Goal: Task Accomplishment & Management: Manage account settings

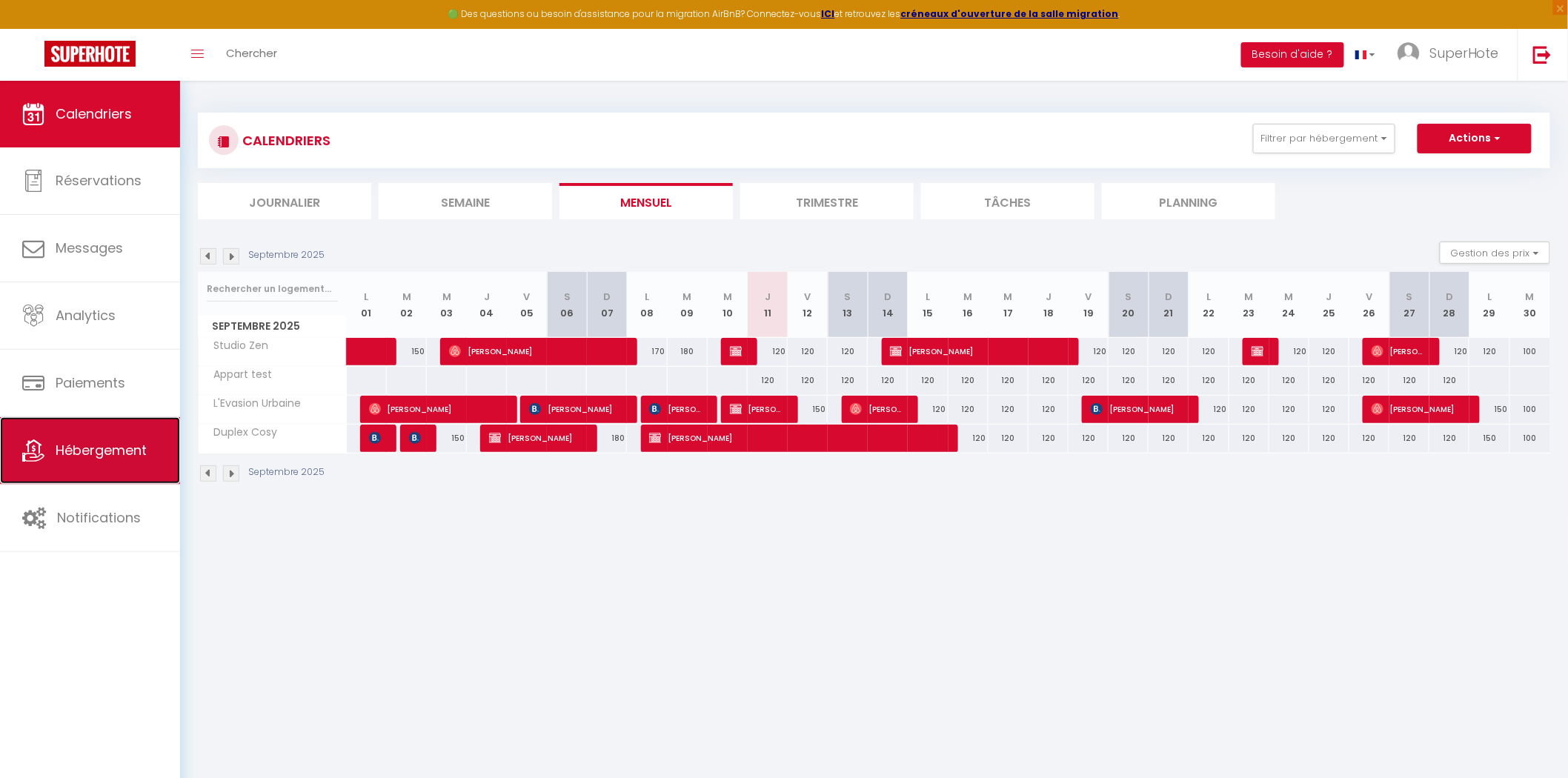
click at [106, 446] on span "Hébergement" at bounding box center [101, 450] width 91 height 19
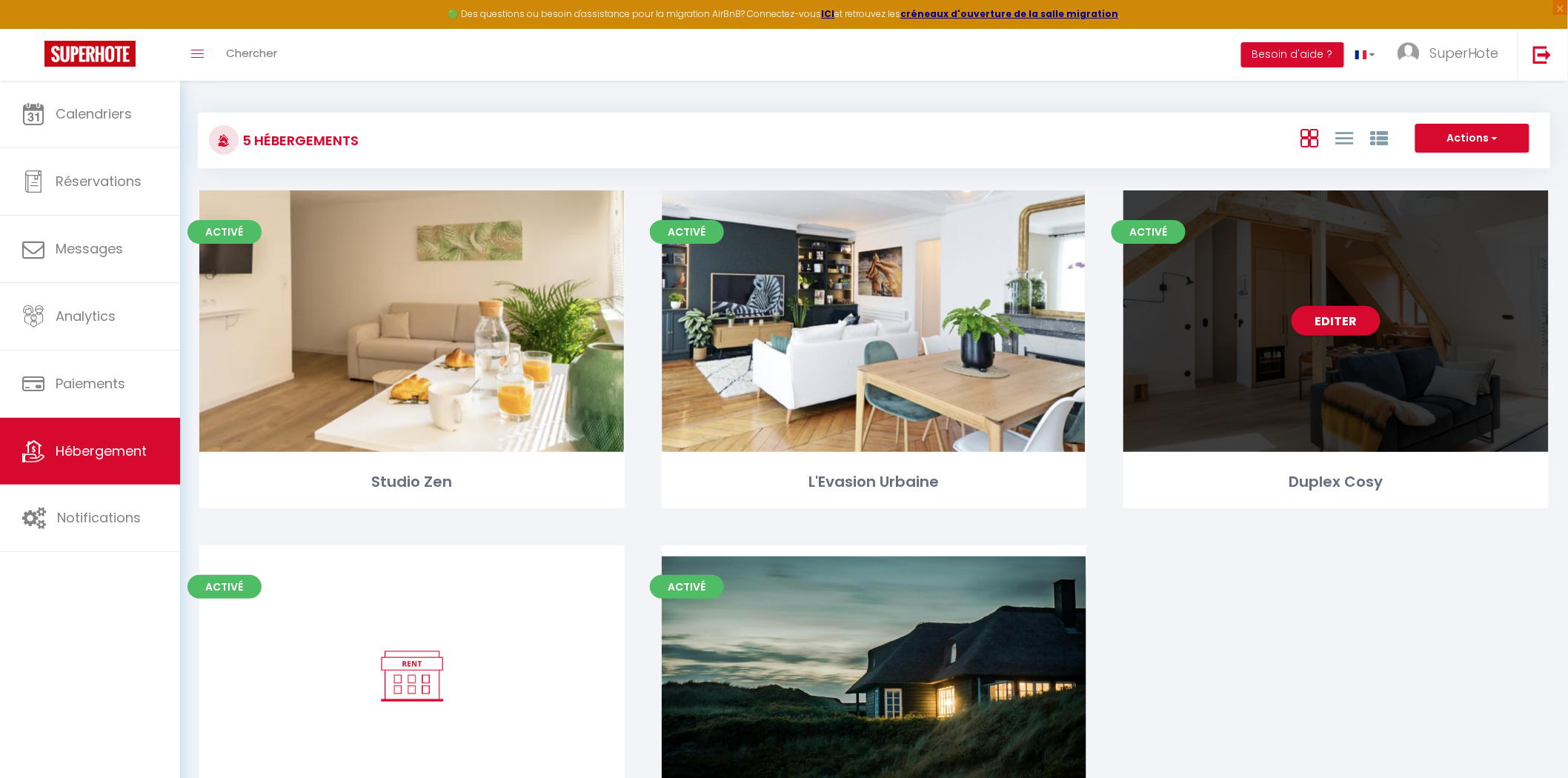
click at [1327, 478] on div "Duplex Cosy" at bounding box center [1335, 482] width 425 height 23
click at [1334, 325] on link "Editer" at bounding box center [1336, 320] width 89 height 30
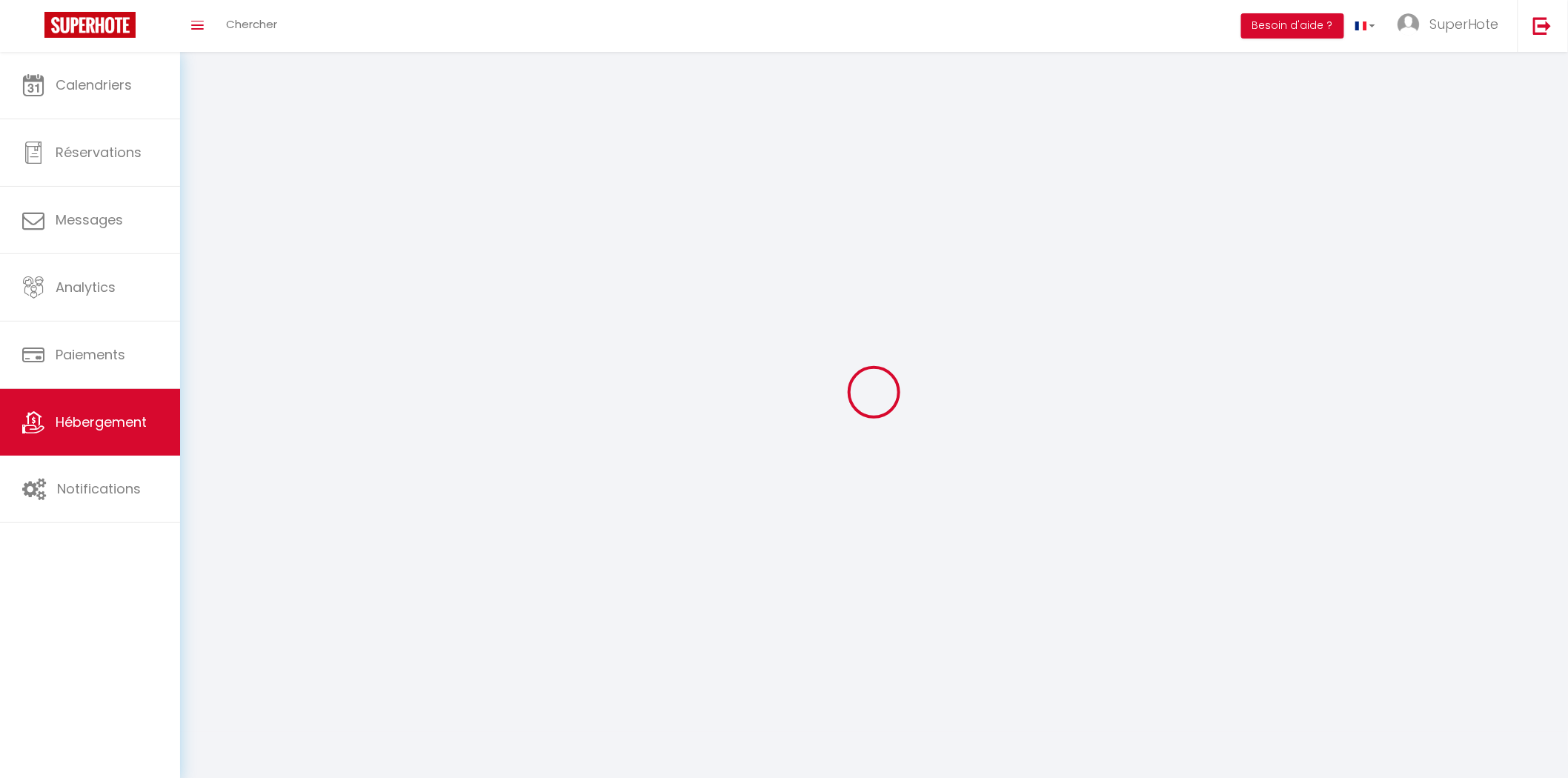
select select "1"
select select
select select "28"
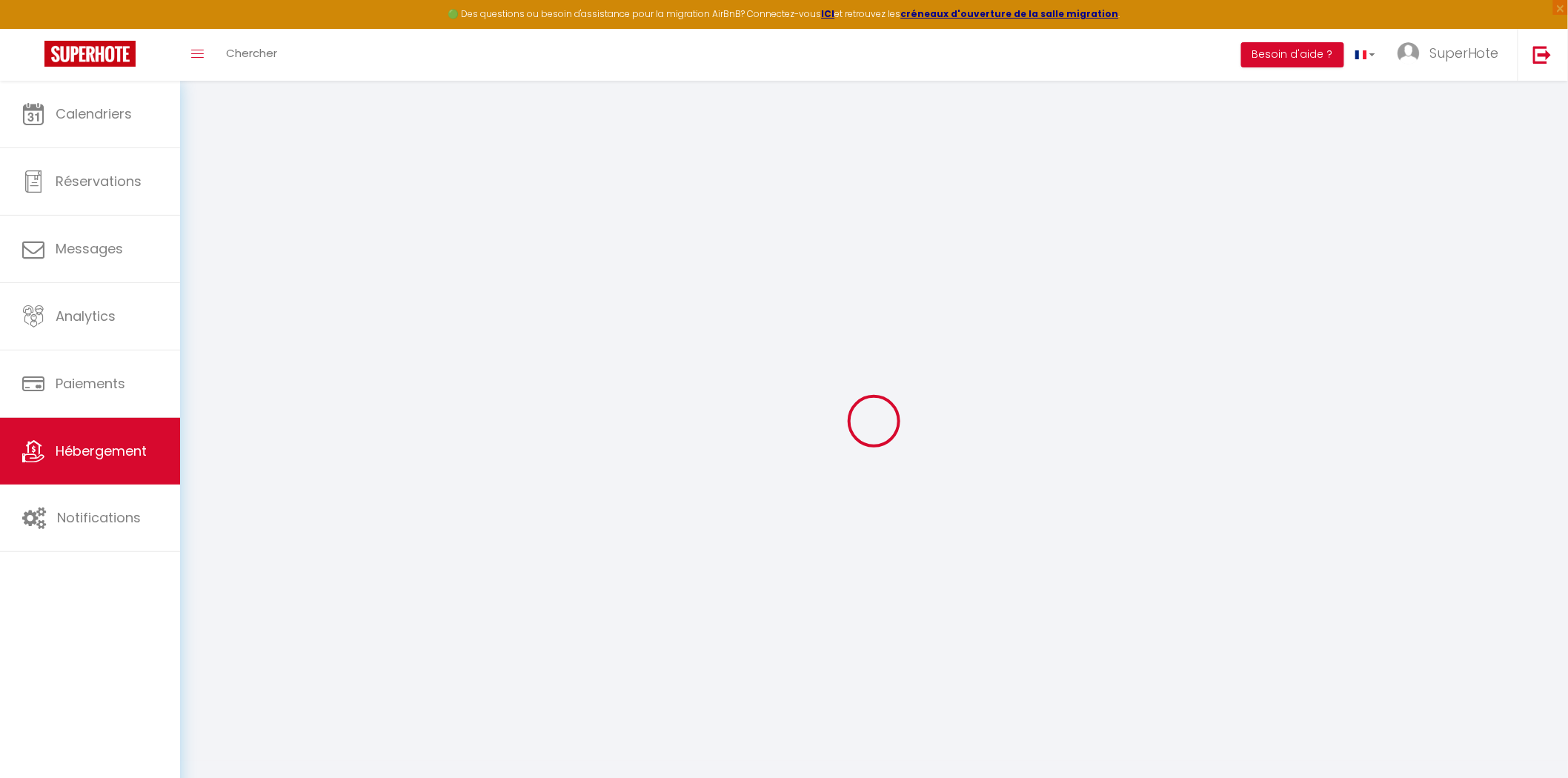
select select
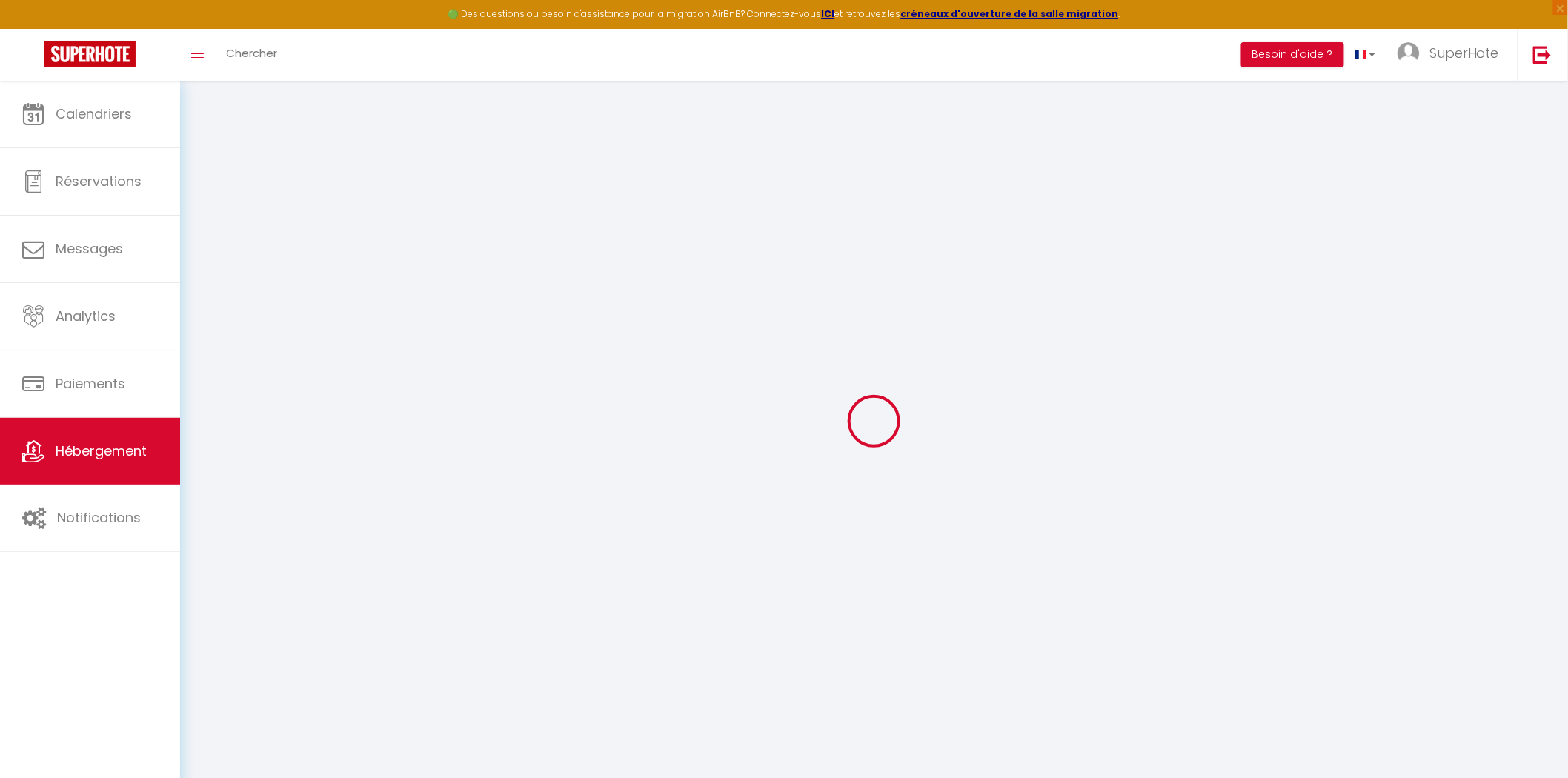
select select
checkbox input "false"
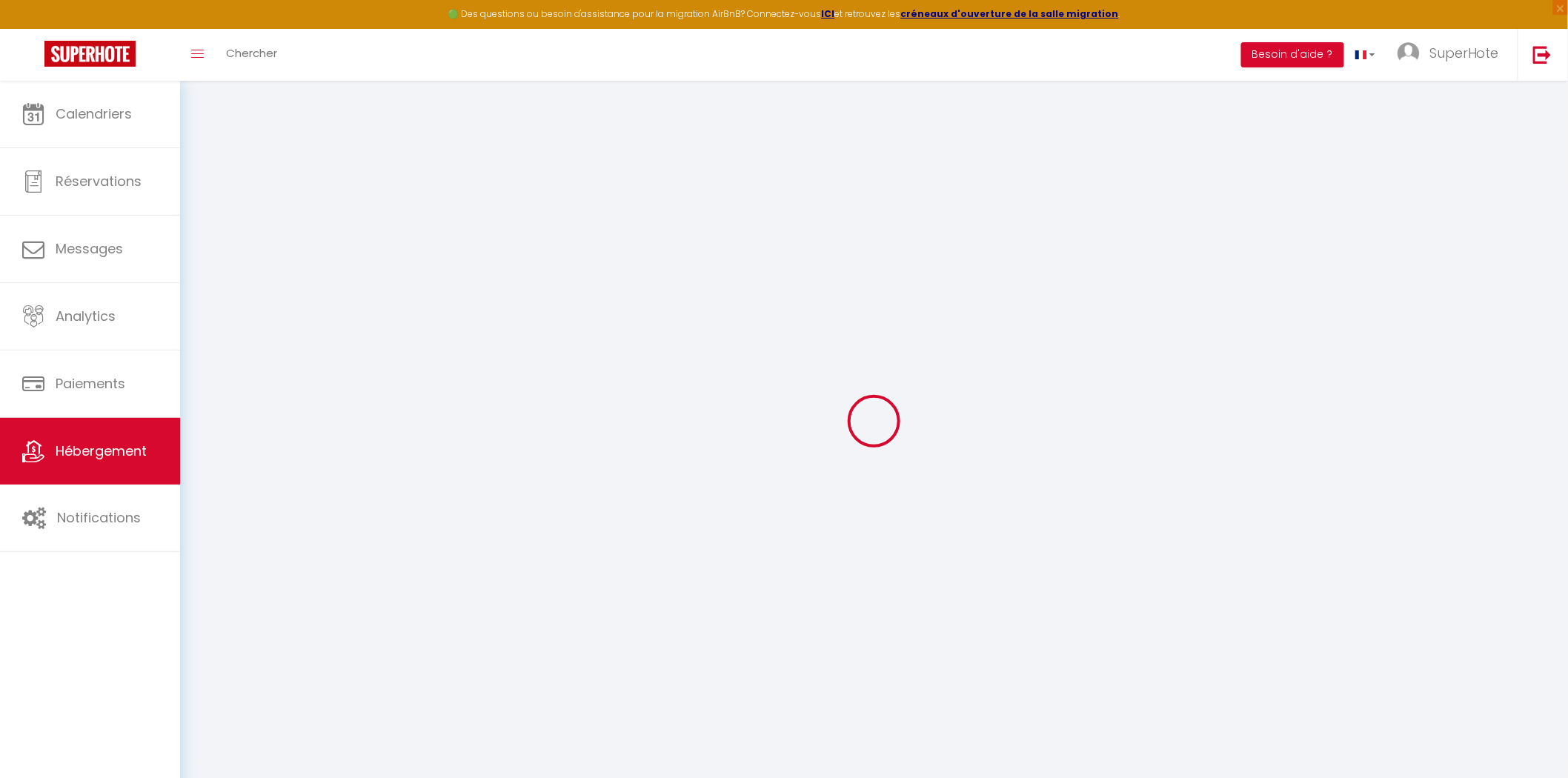
select select
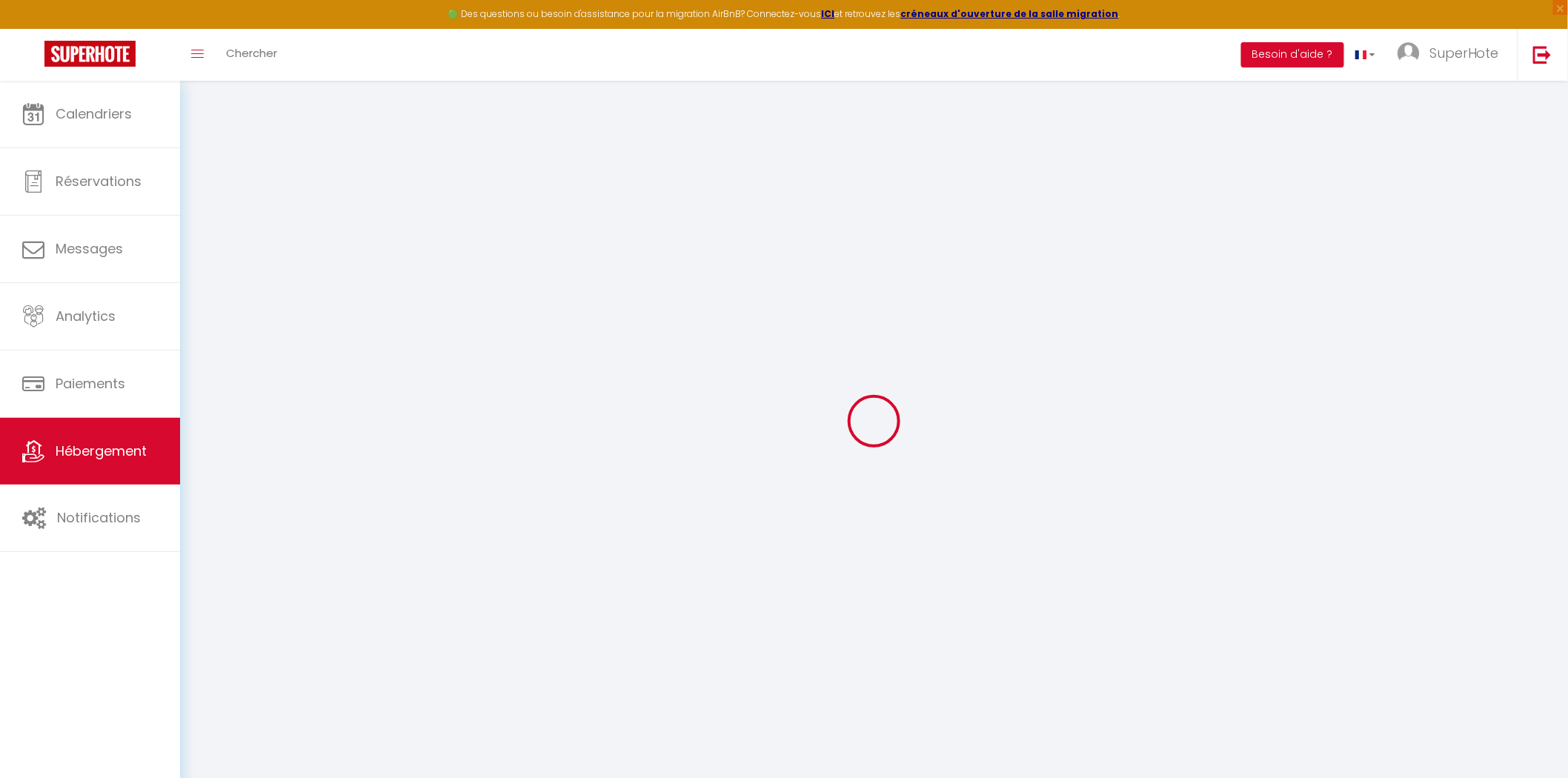
select select
checkbox input "false"
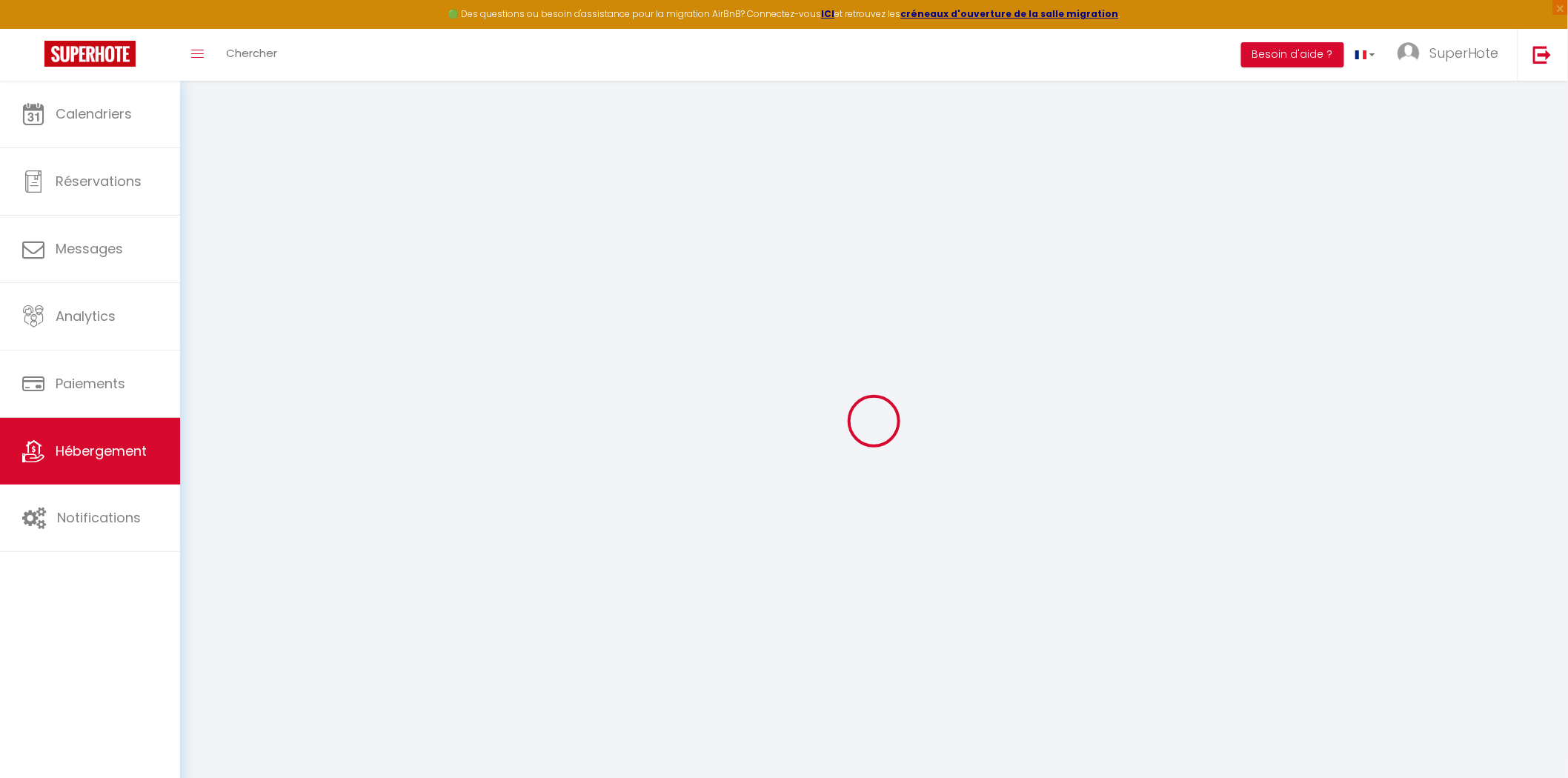
checkbox input "false"
select select
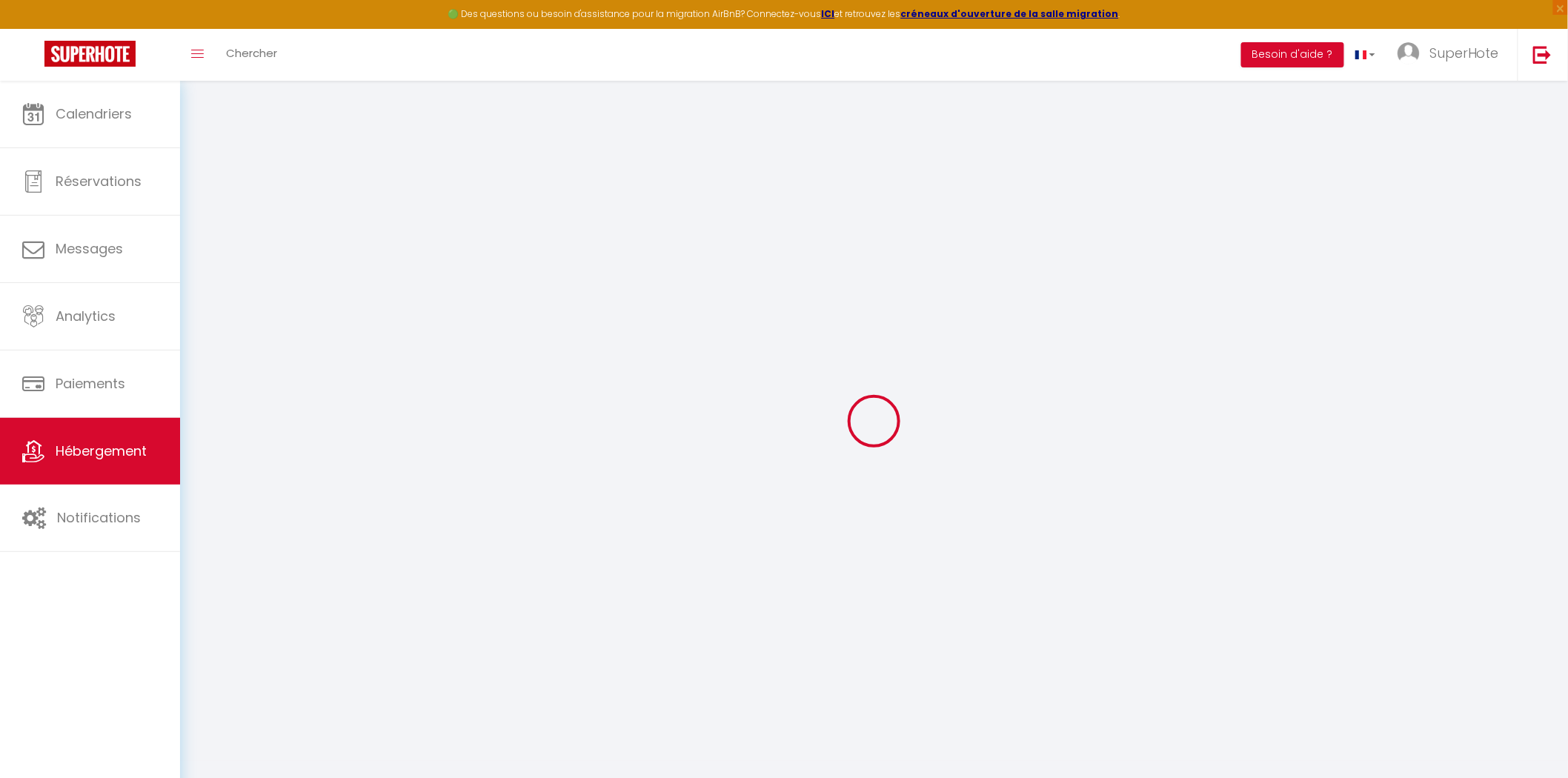
select select
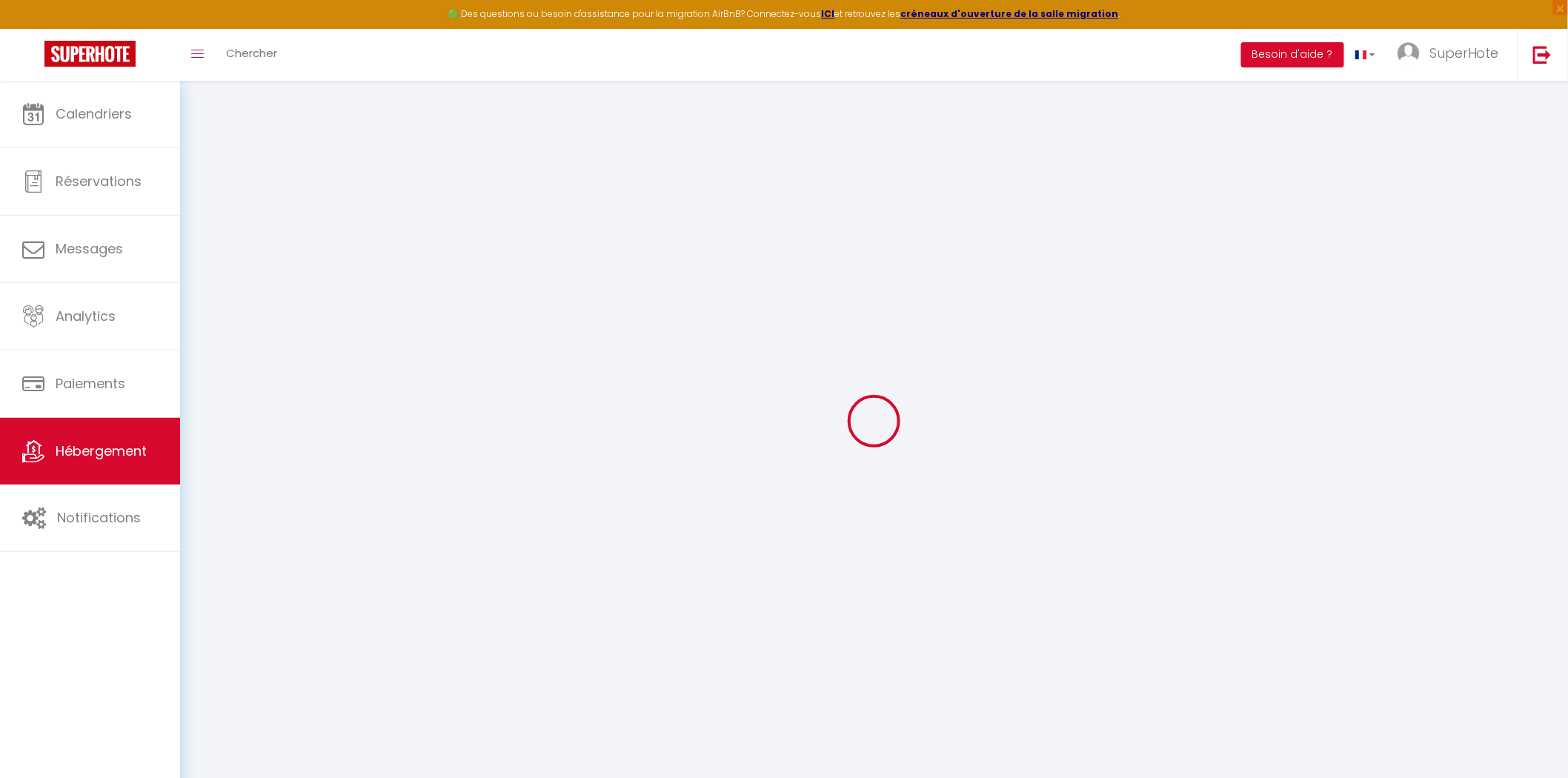
checkbox input "false"
select select
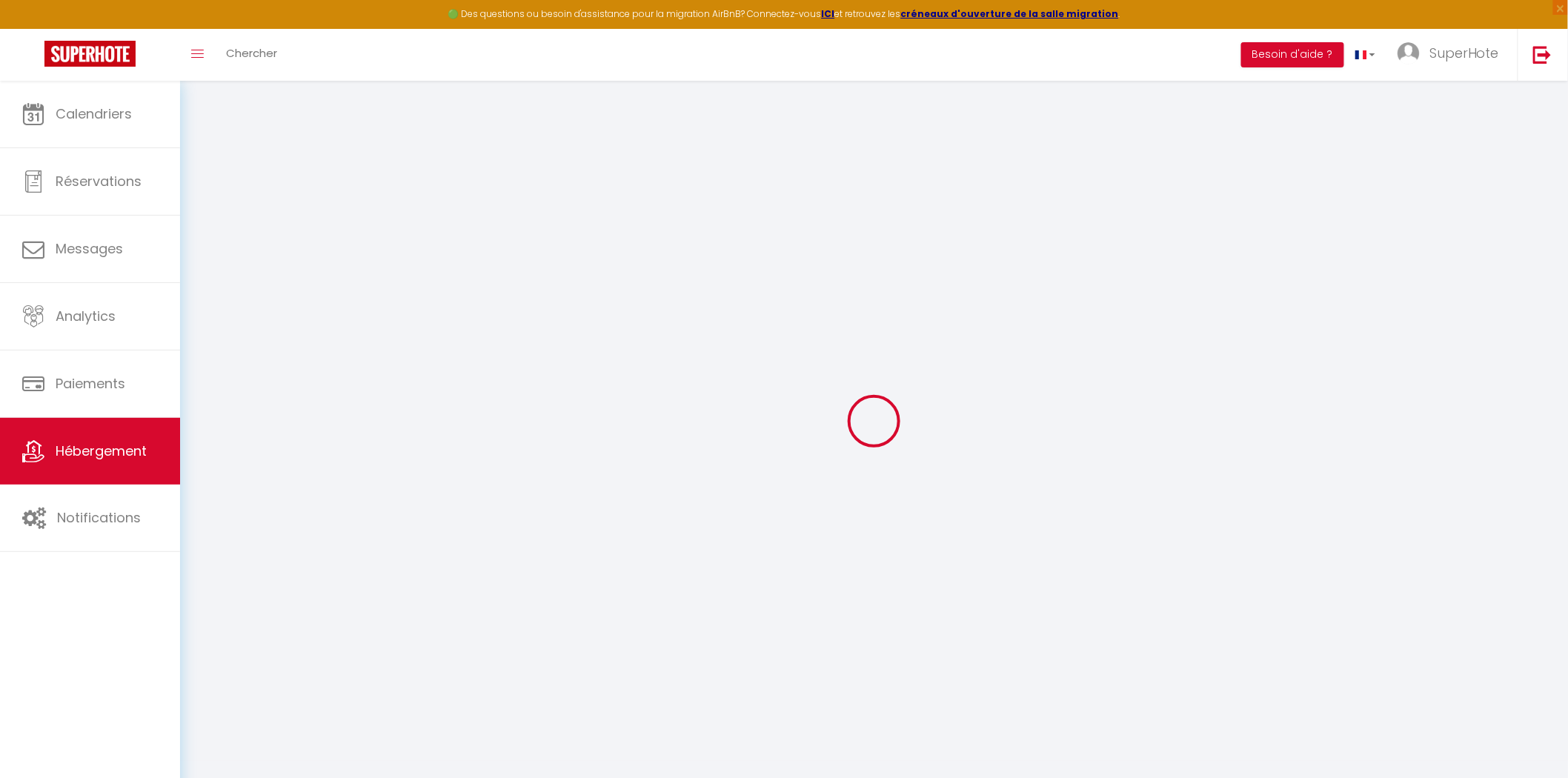
select select
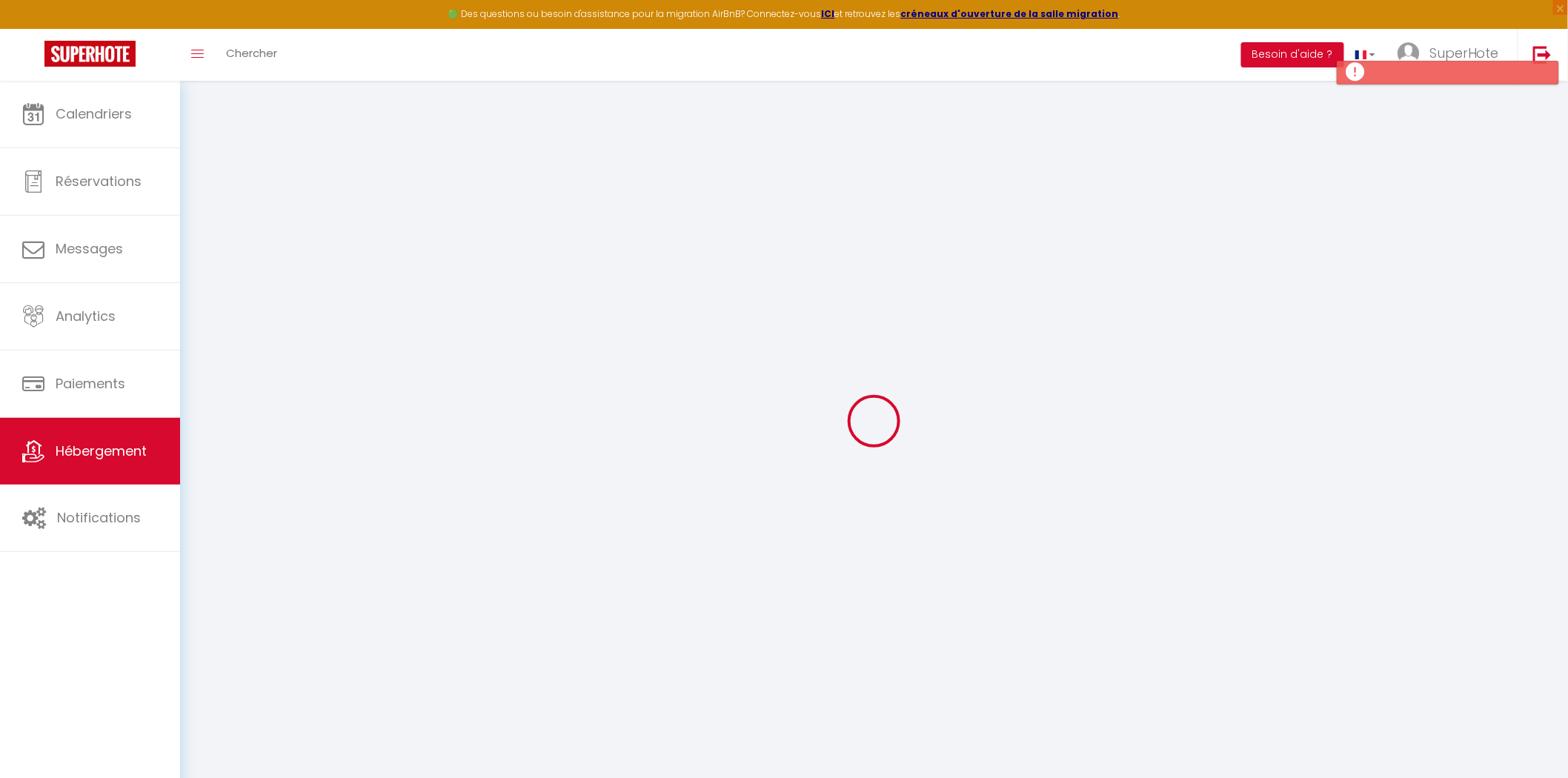
select select
checkbox input "false"
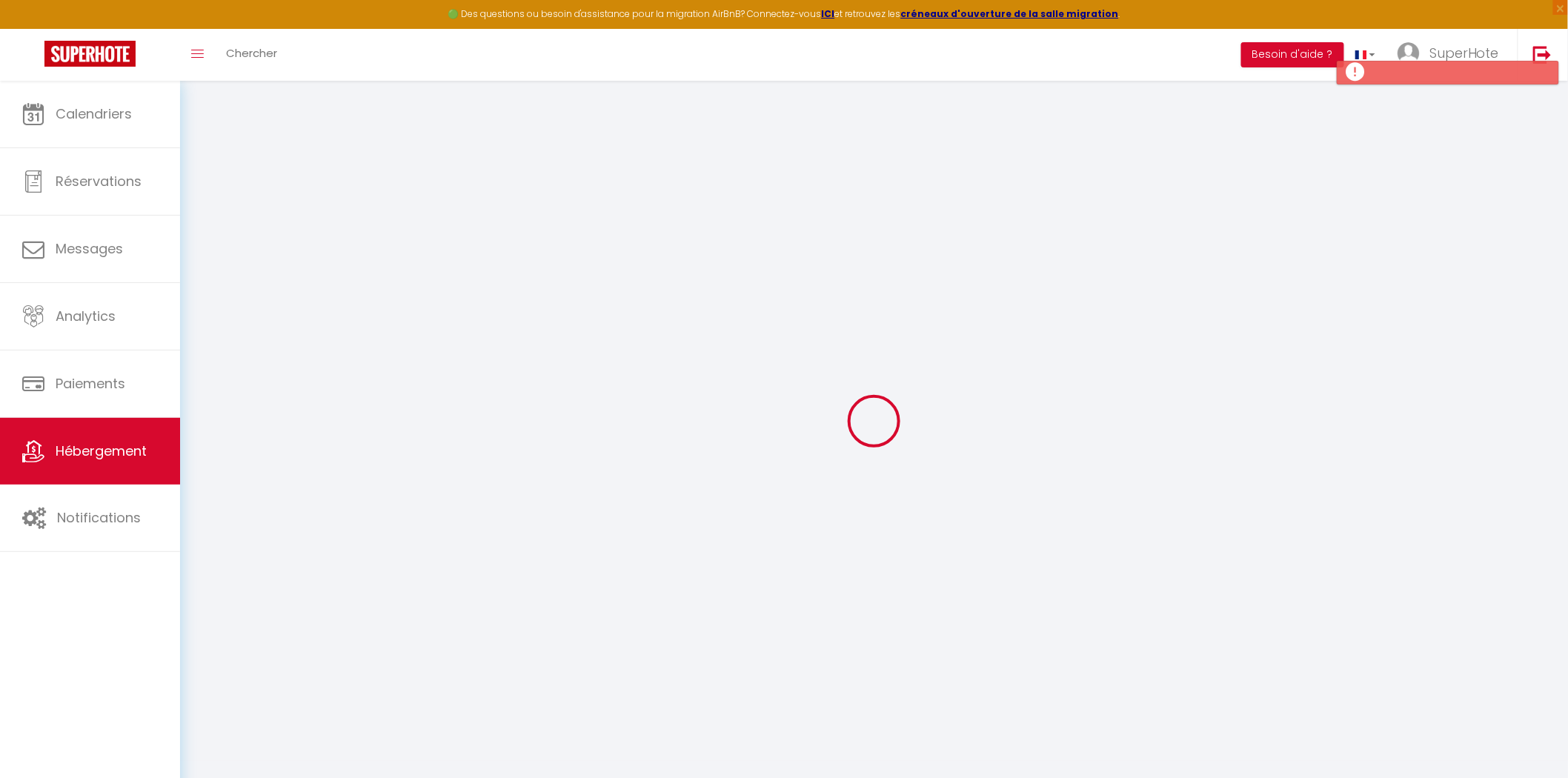
checkbox input "false"
select select
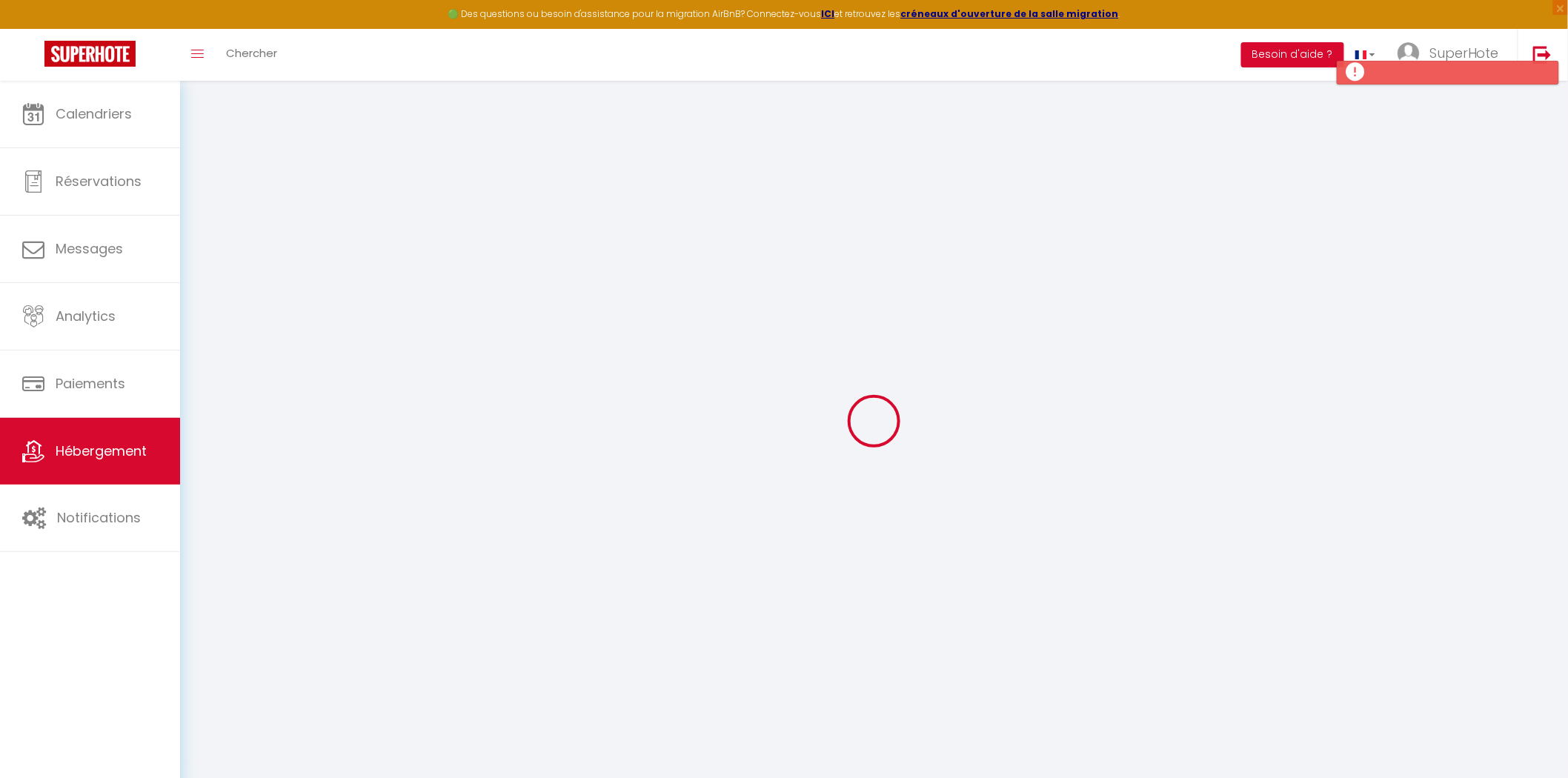
select select
checkbox input "false"
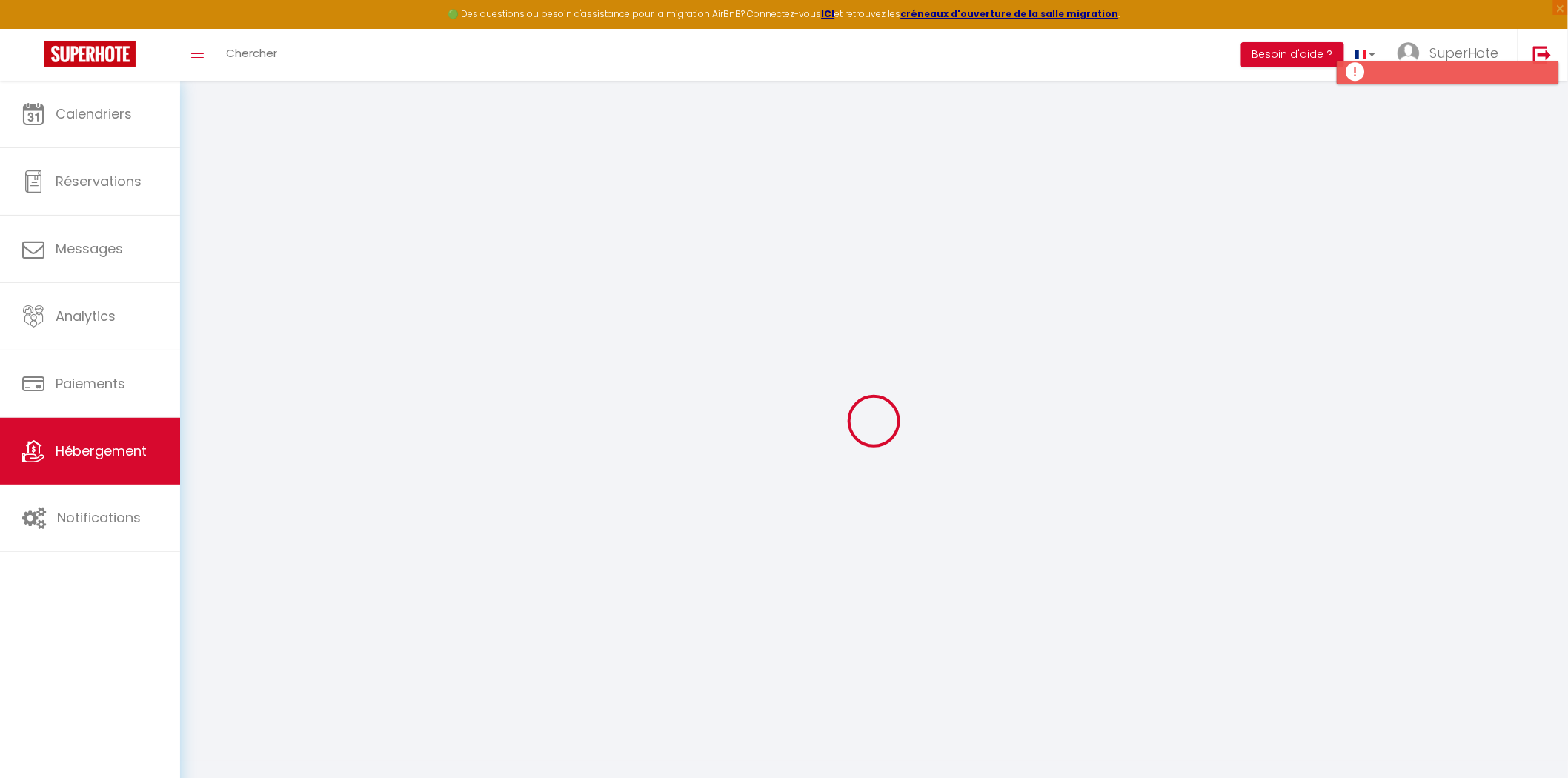
checkbox input "false"
select select
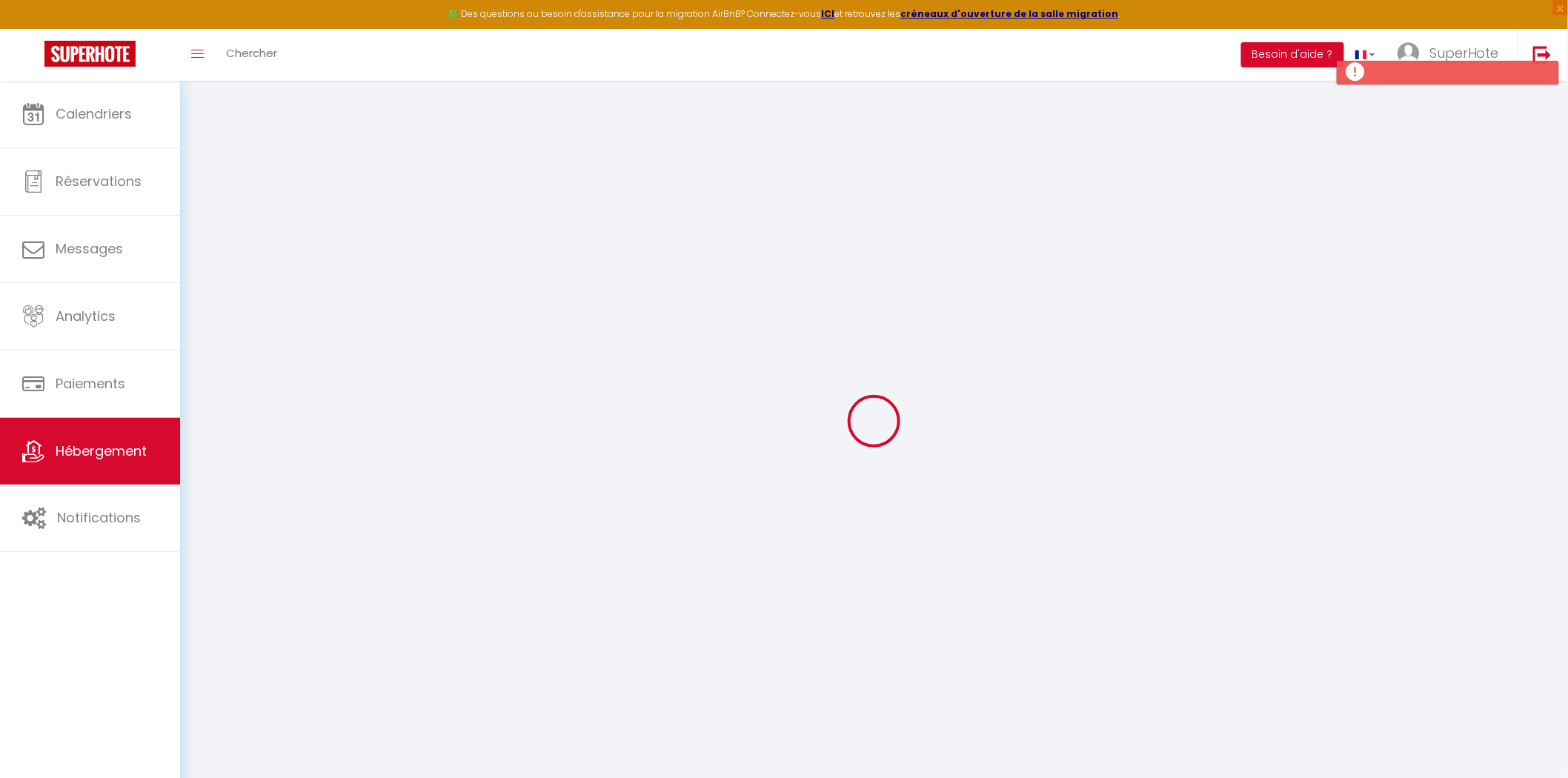
type input "Duplex Cosy"
type input "[PERSON_NAME]"
type input "Paulin"
type input "65"
type input "40"
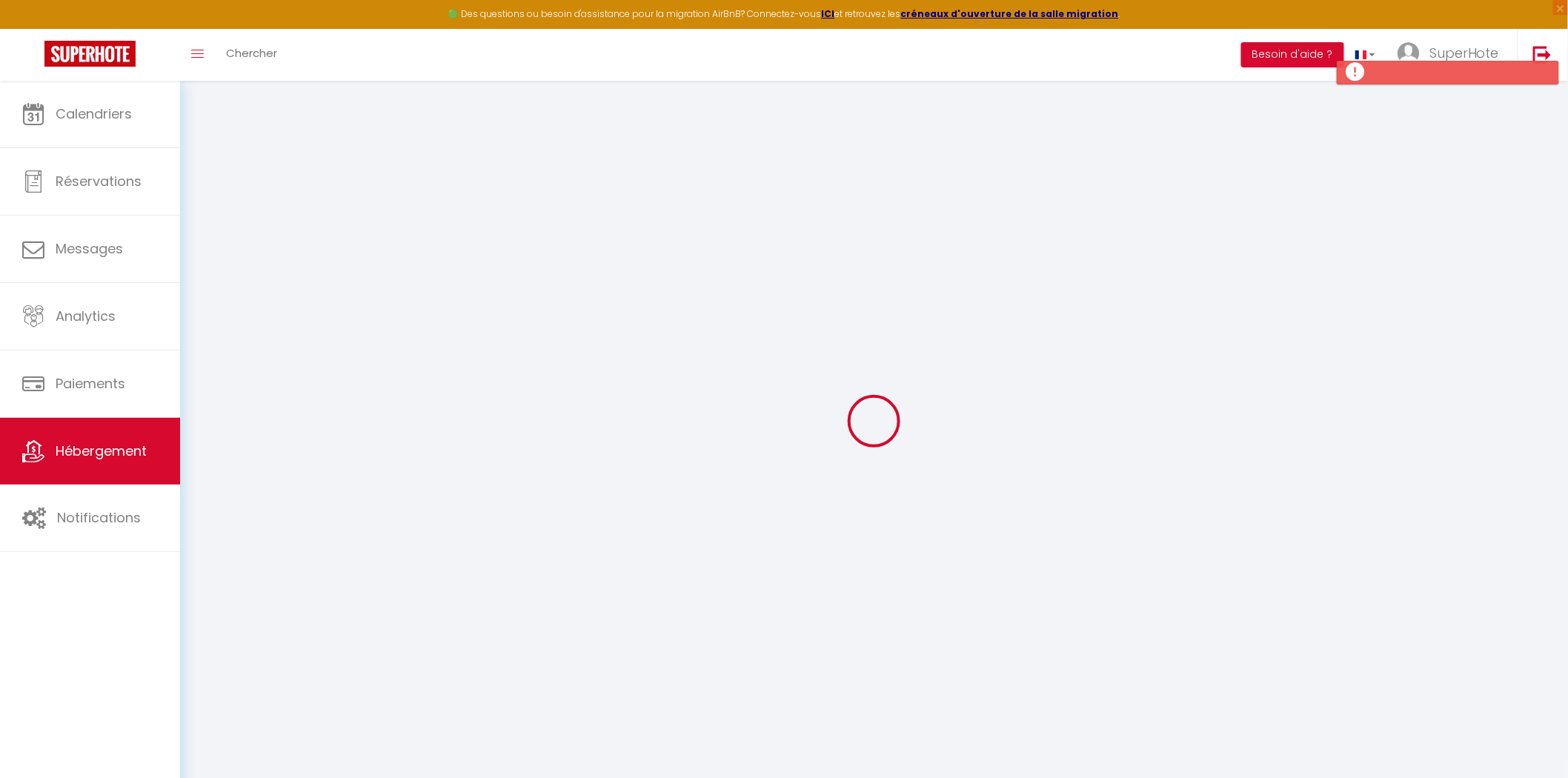
type input "5.6"
type input "4.99"
type input "500"
select select
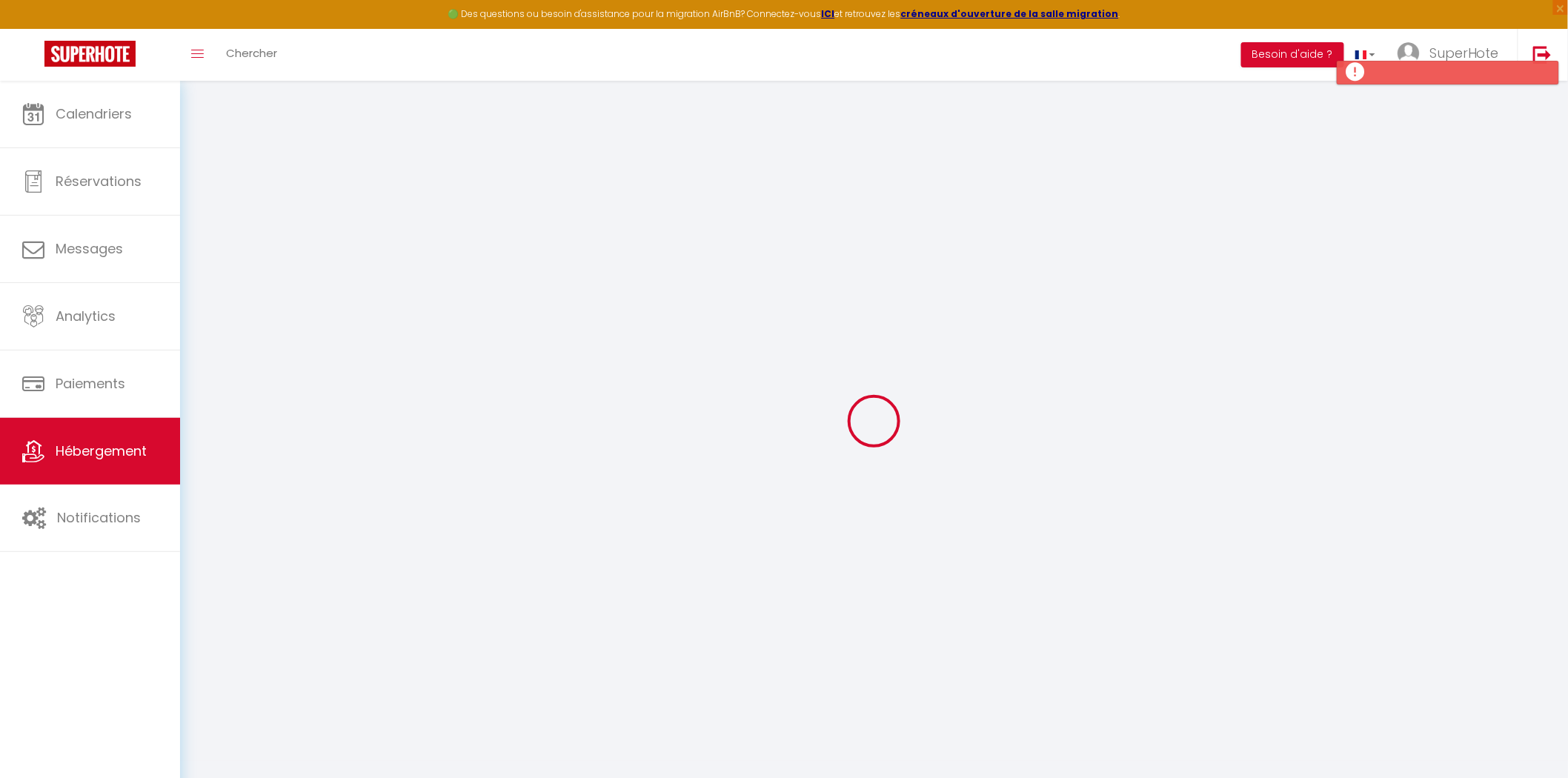
select select
type input "[STREET_ADDRESS]"
type input "53000"
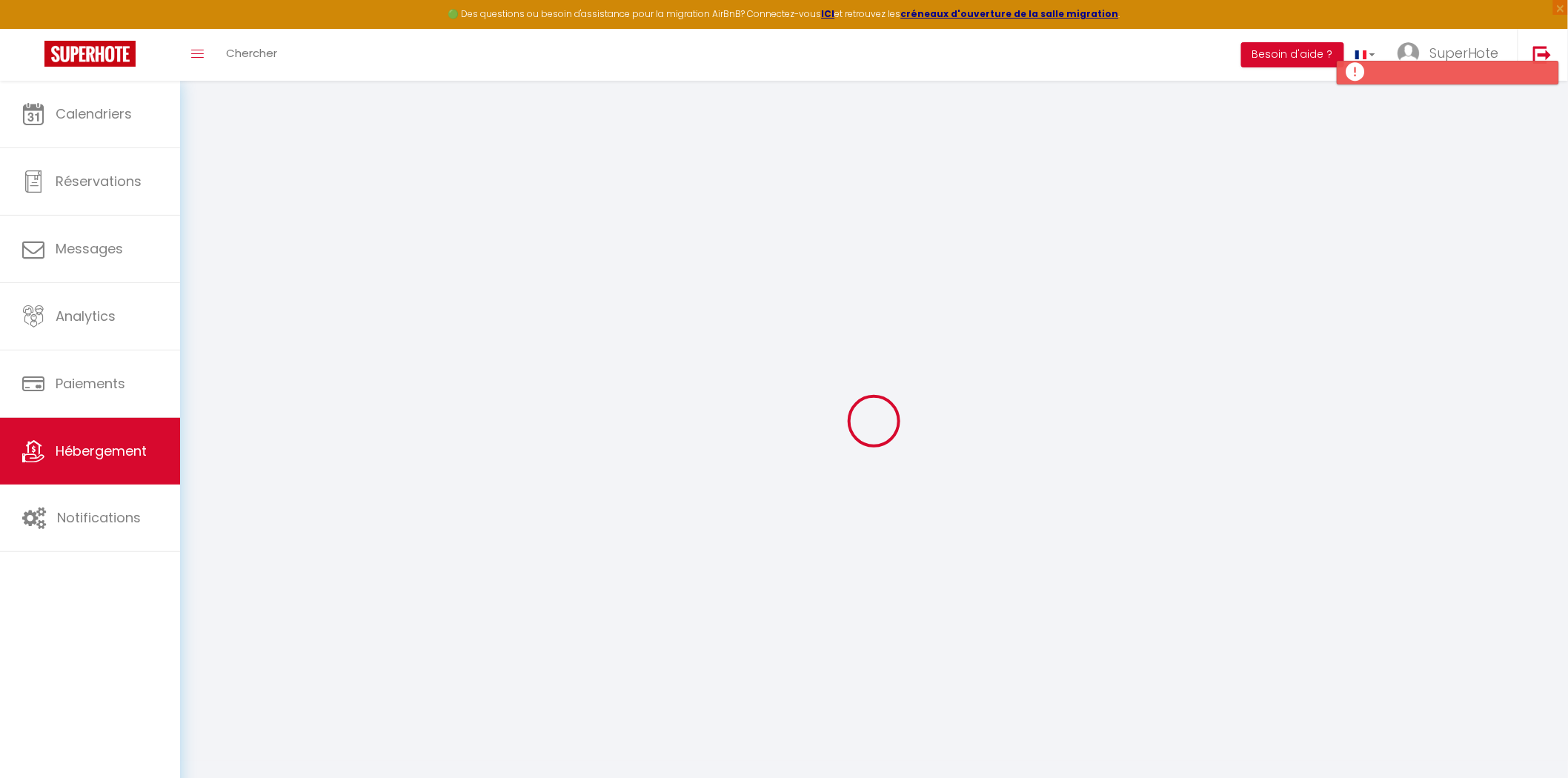
type input "[GEOGRAPHIC_DATA]"
type input "[EMAIL_ADDRESS][DOMAIN_NAME]"
select select "5145"
checkbox input "true"
checkbox input "false"
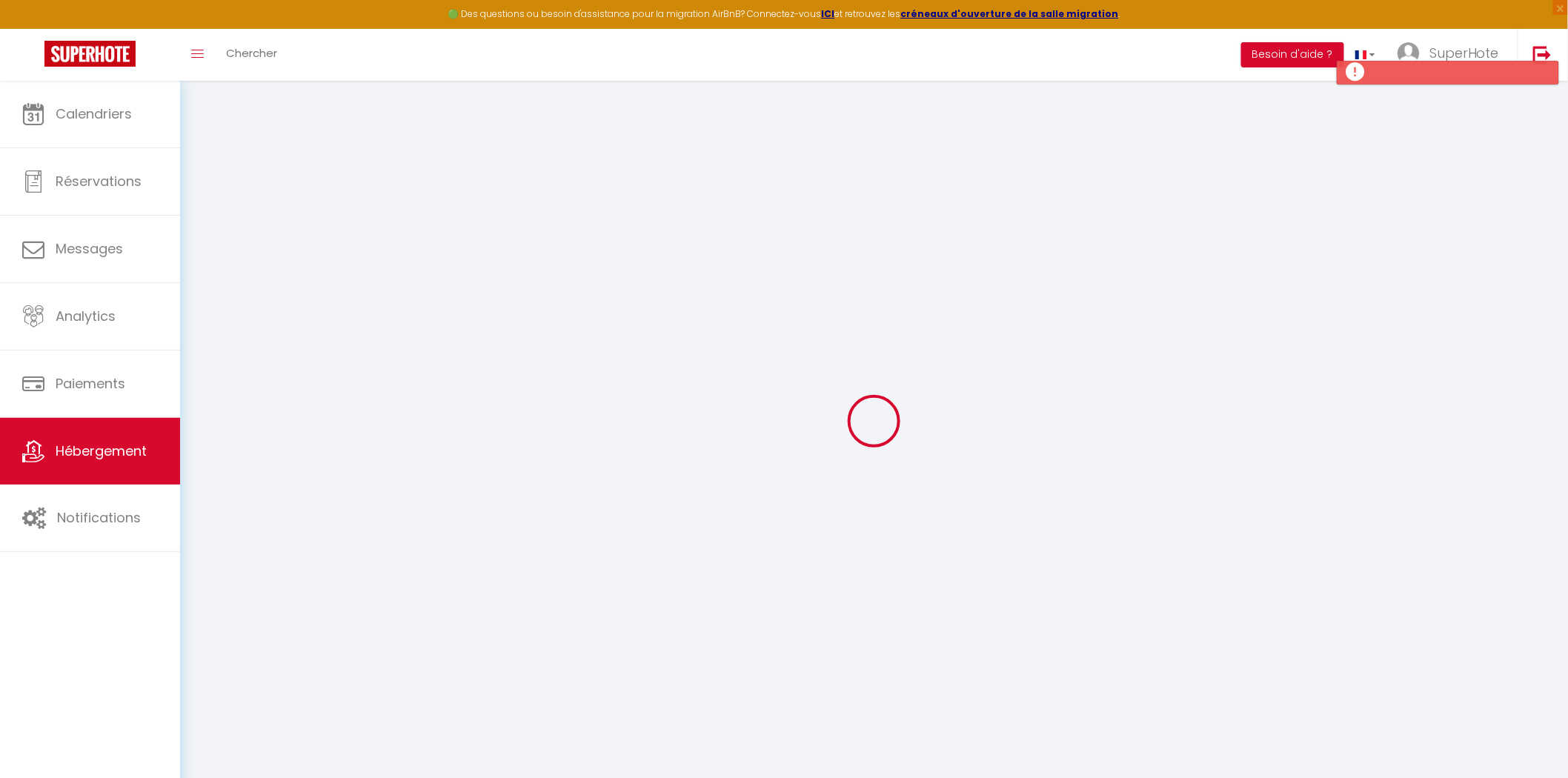
checkbox input "false"
radio input "true"
type input "40"
type input "15"
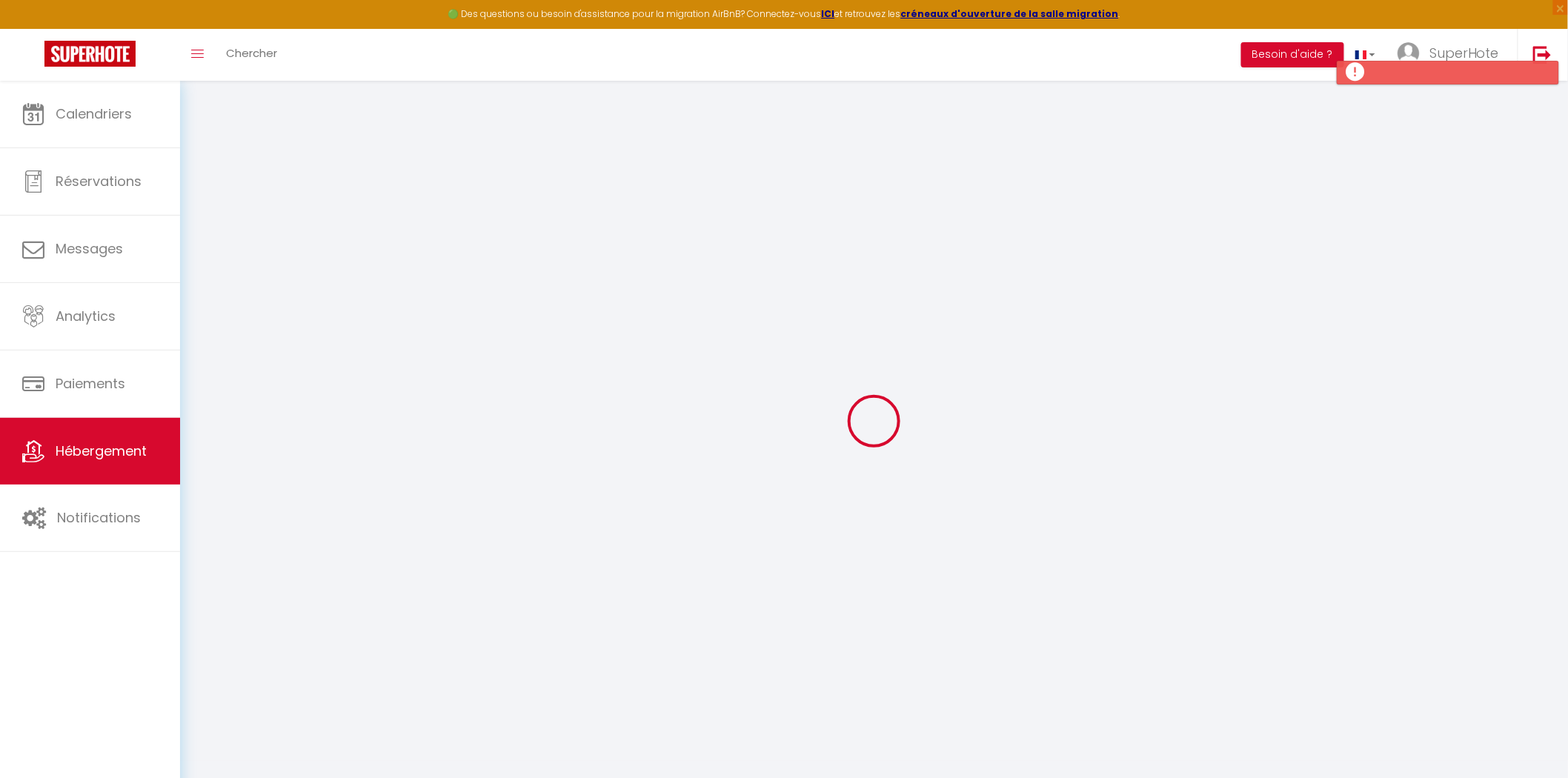
type input "0"
select select
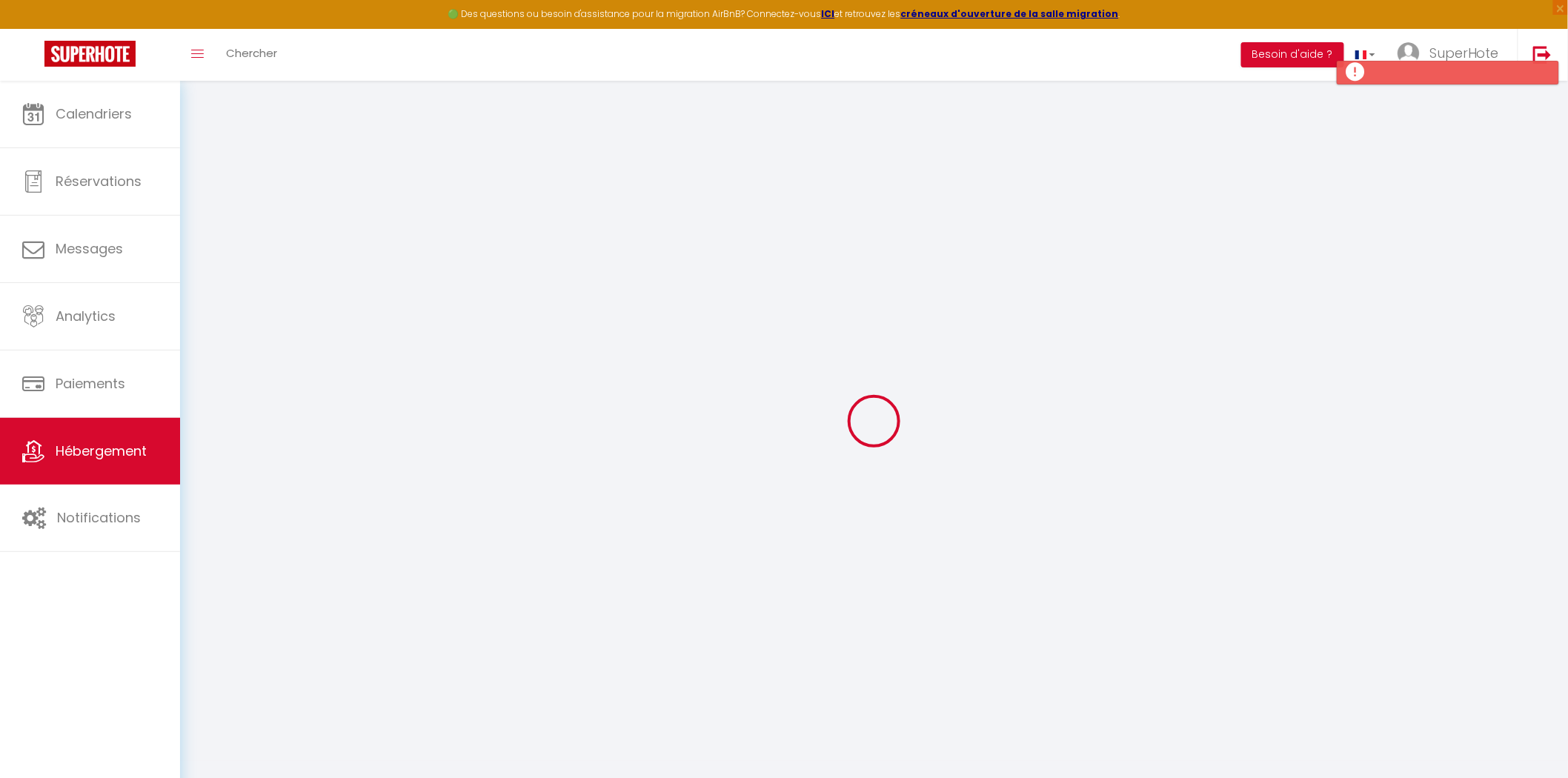
select select
checkbox input "true"
checkbox input "false"
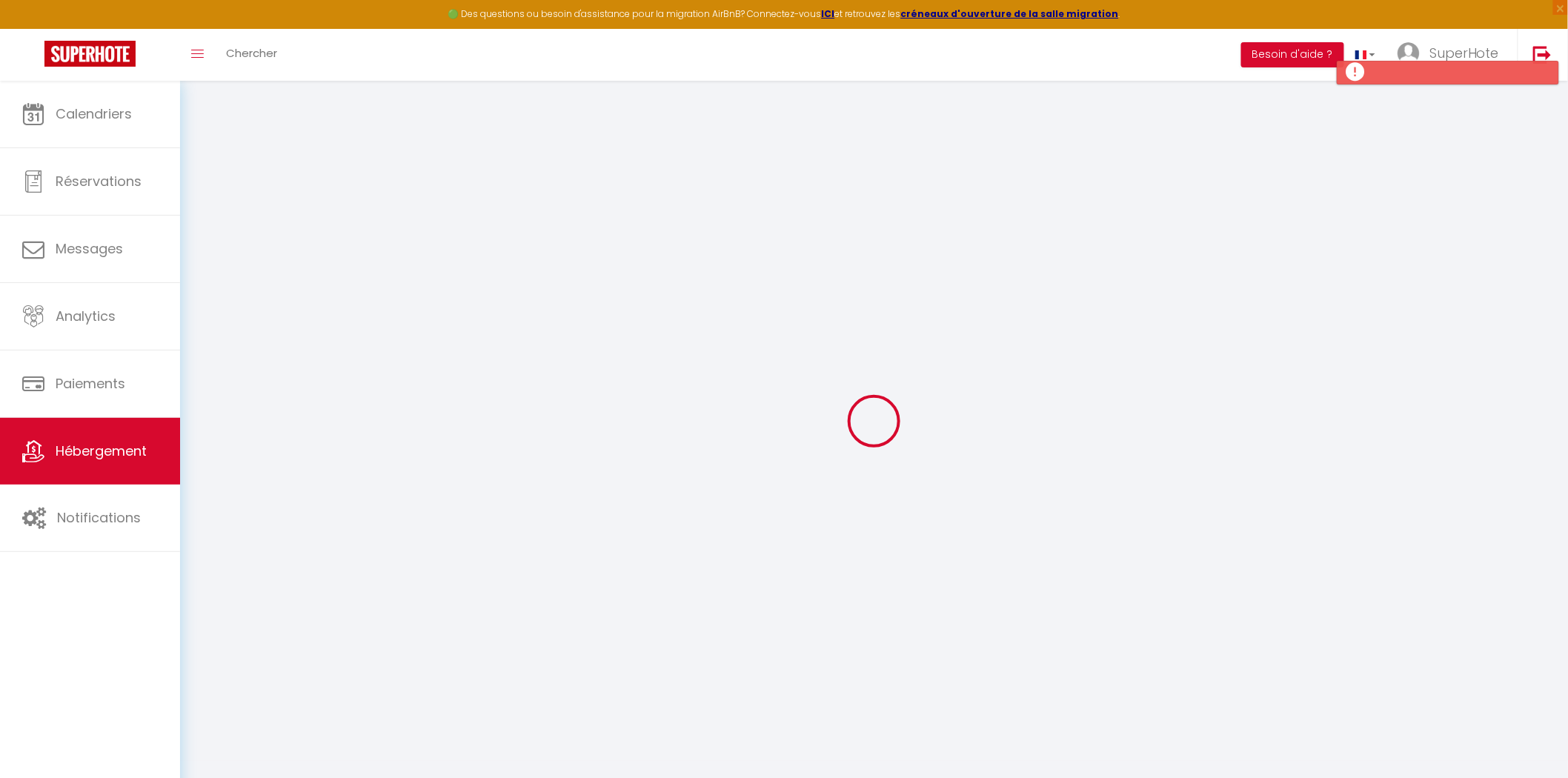
checkbox input "false"
select select
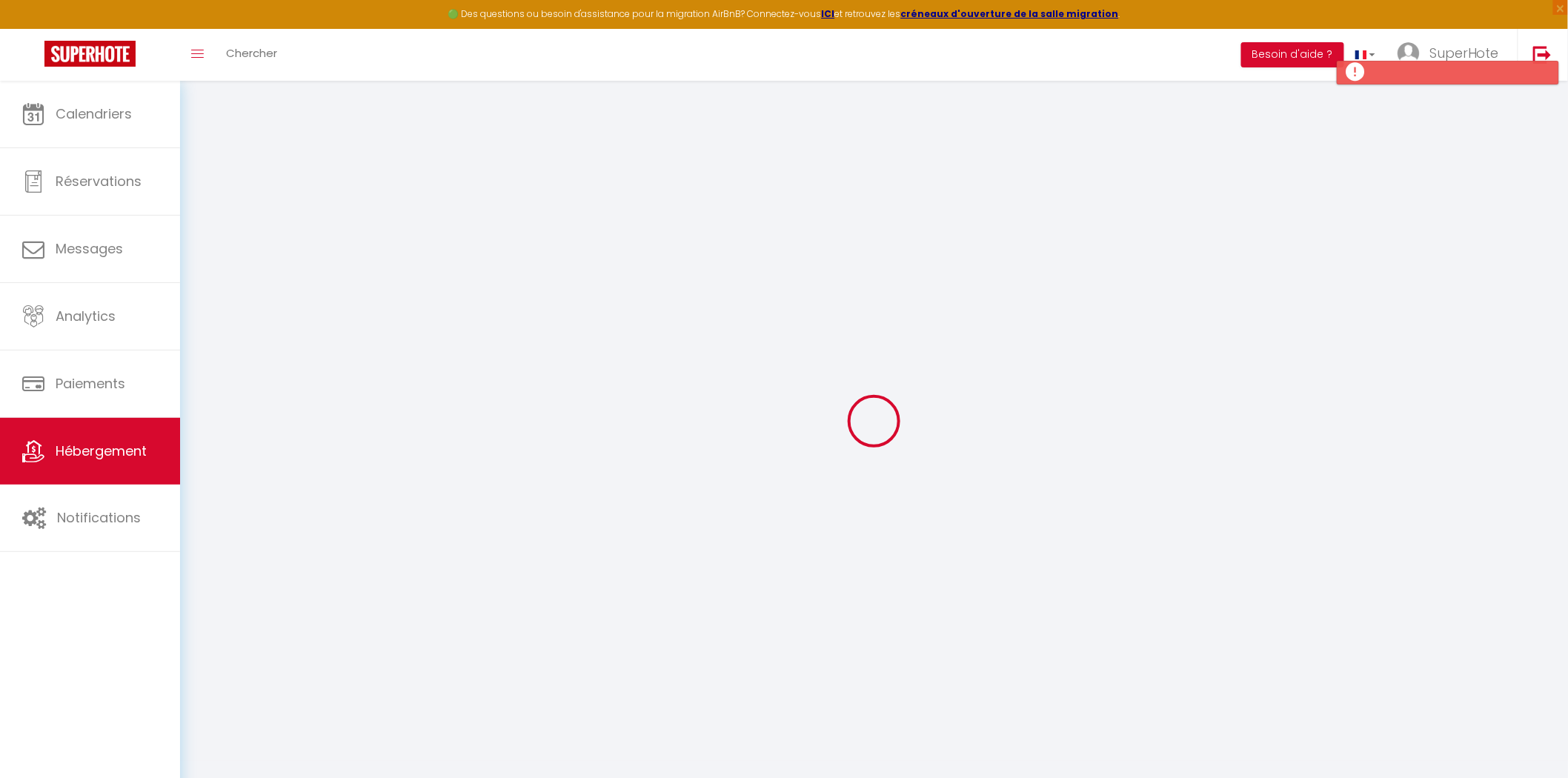
select select
checkbox input "true"
checkbox input "false"
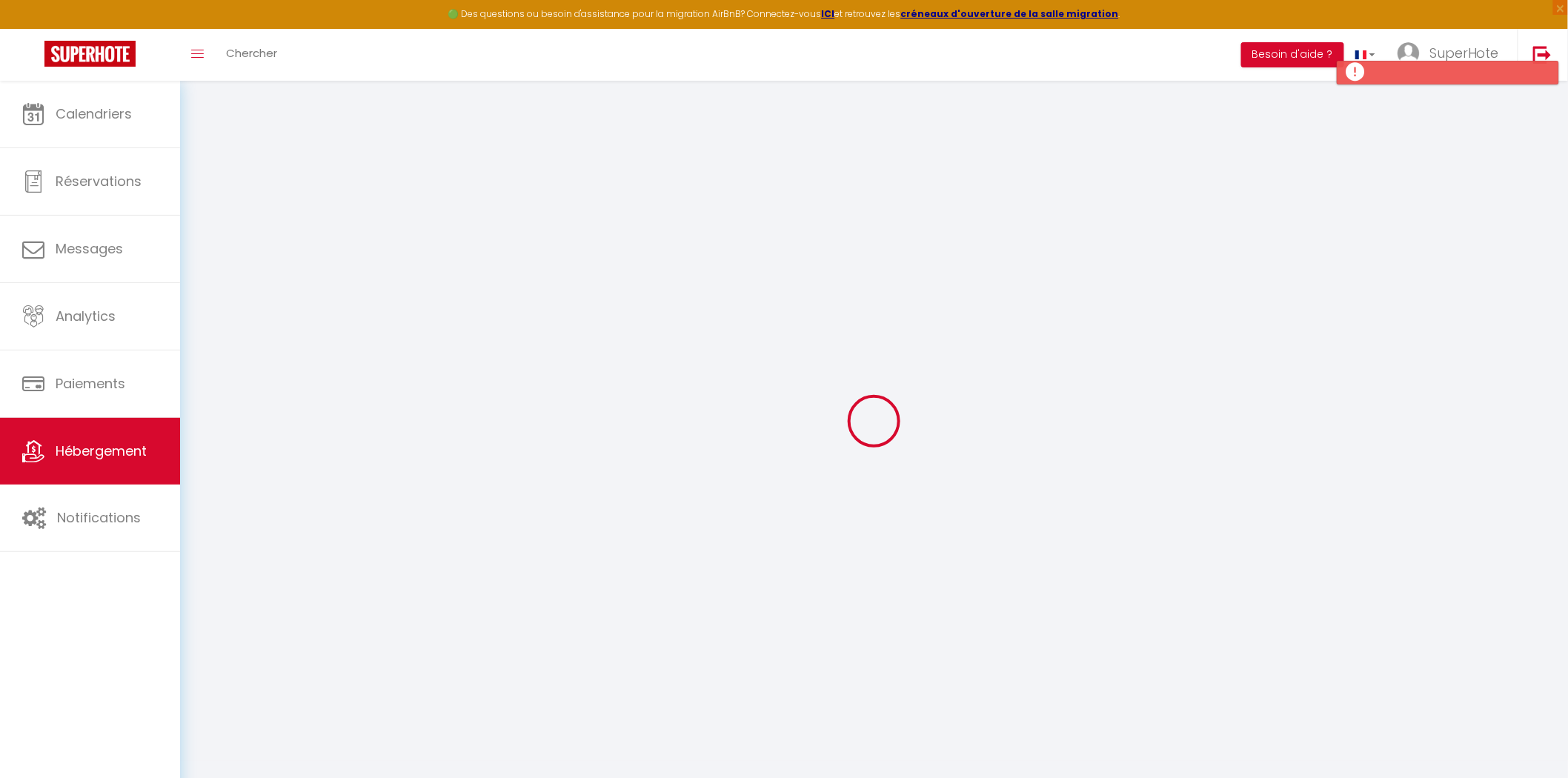
checkbox input "true"
checkbox input "false"
checkbox input "true"
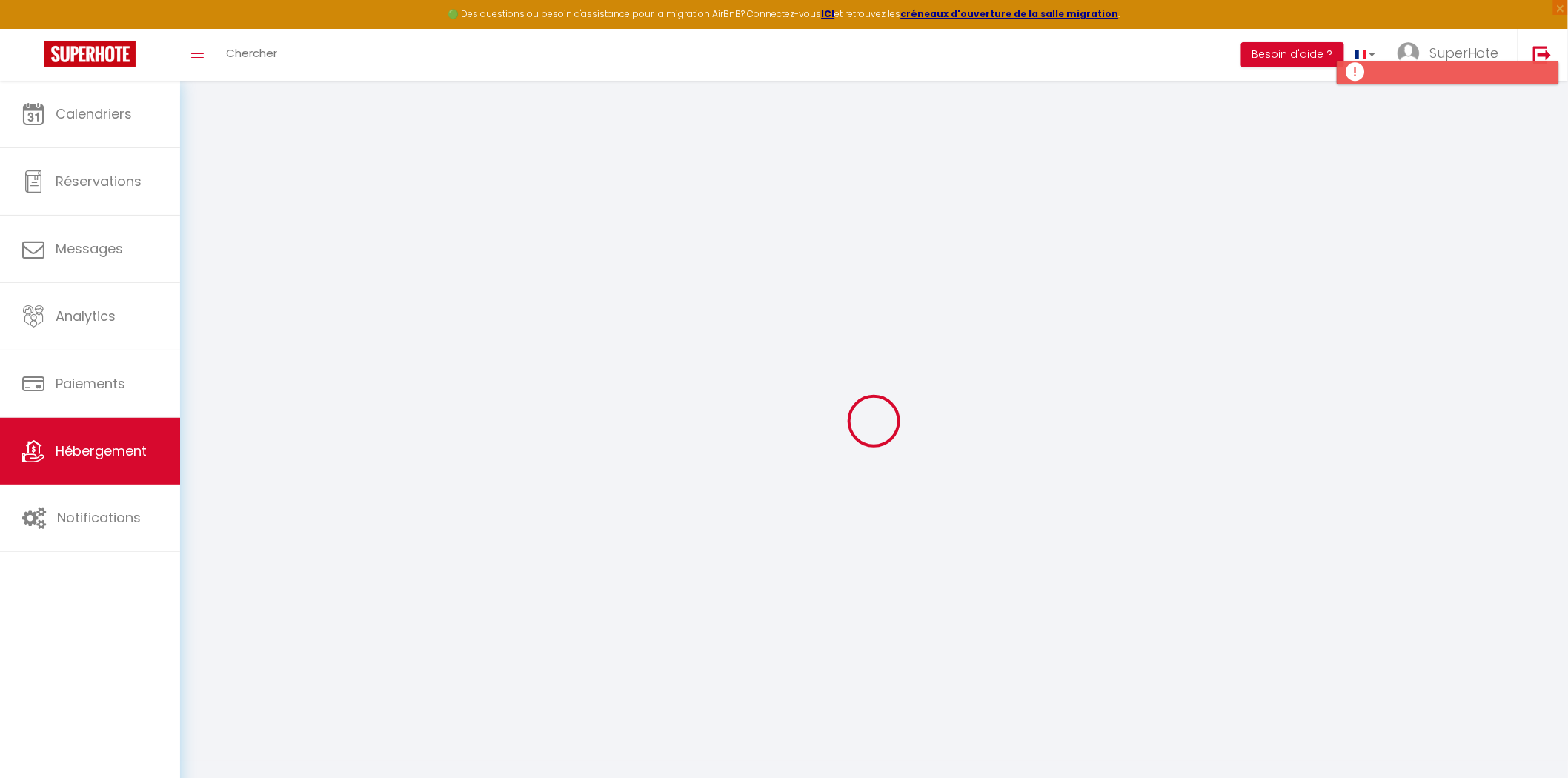
checkbox input "false"
checkbox input "true"
checkbox input "false"
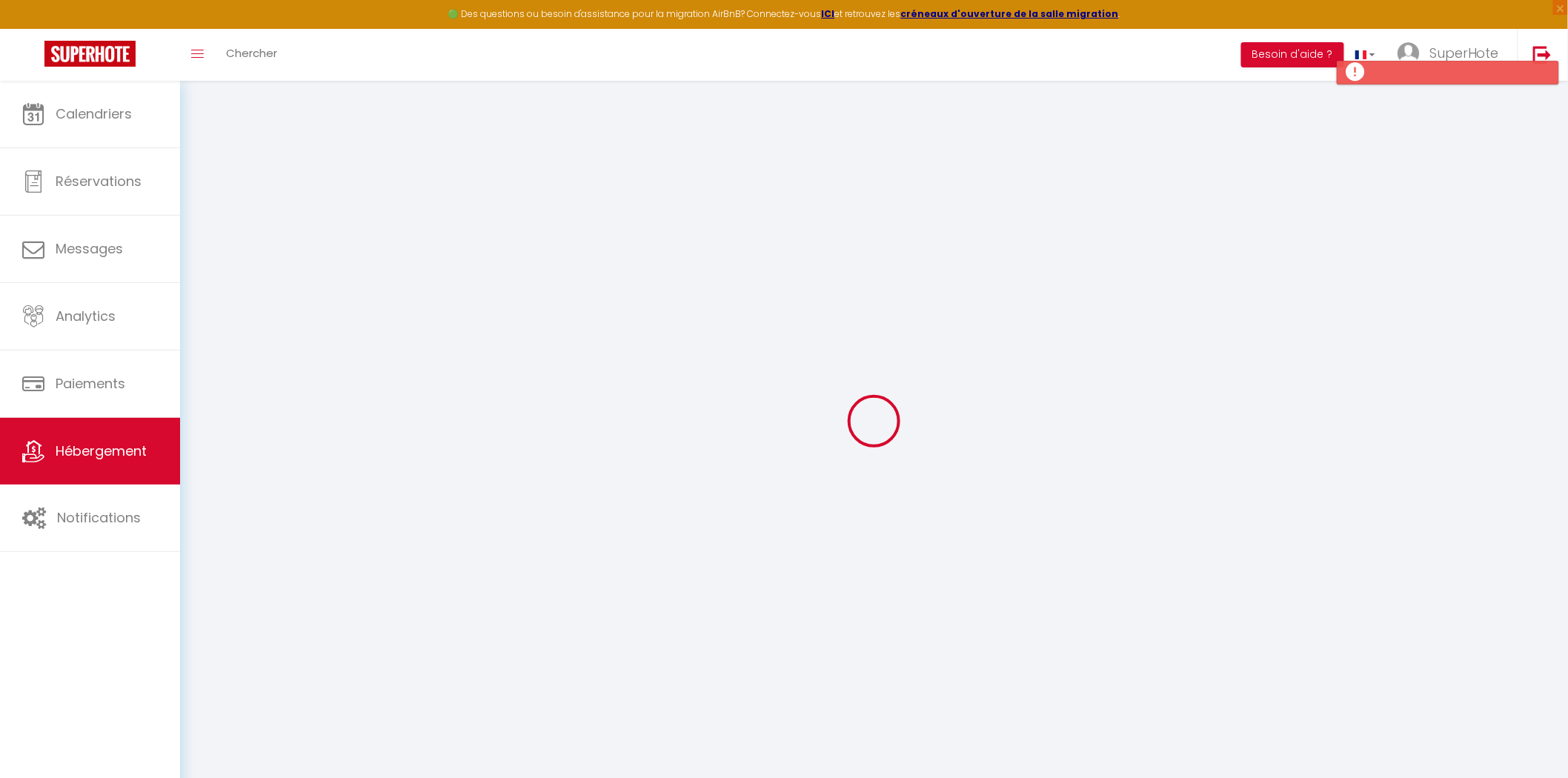
checkbox input "false"
select select "15:00"
select select "23:45"
select select "11:00"
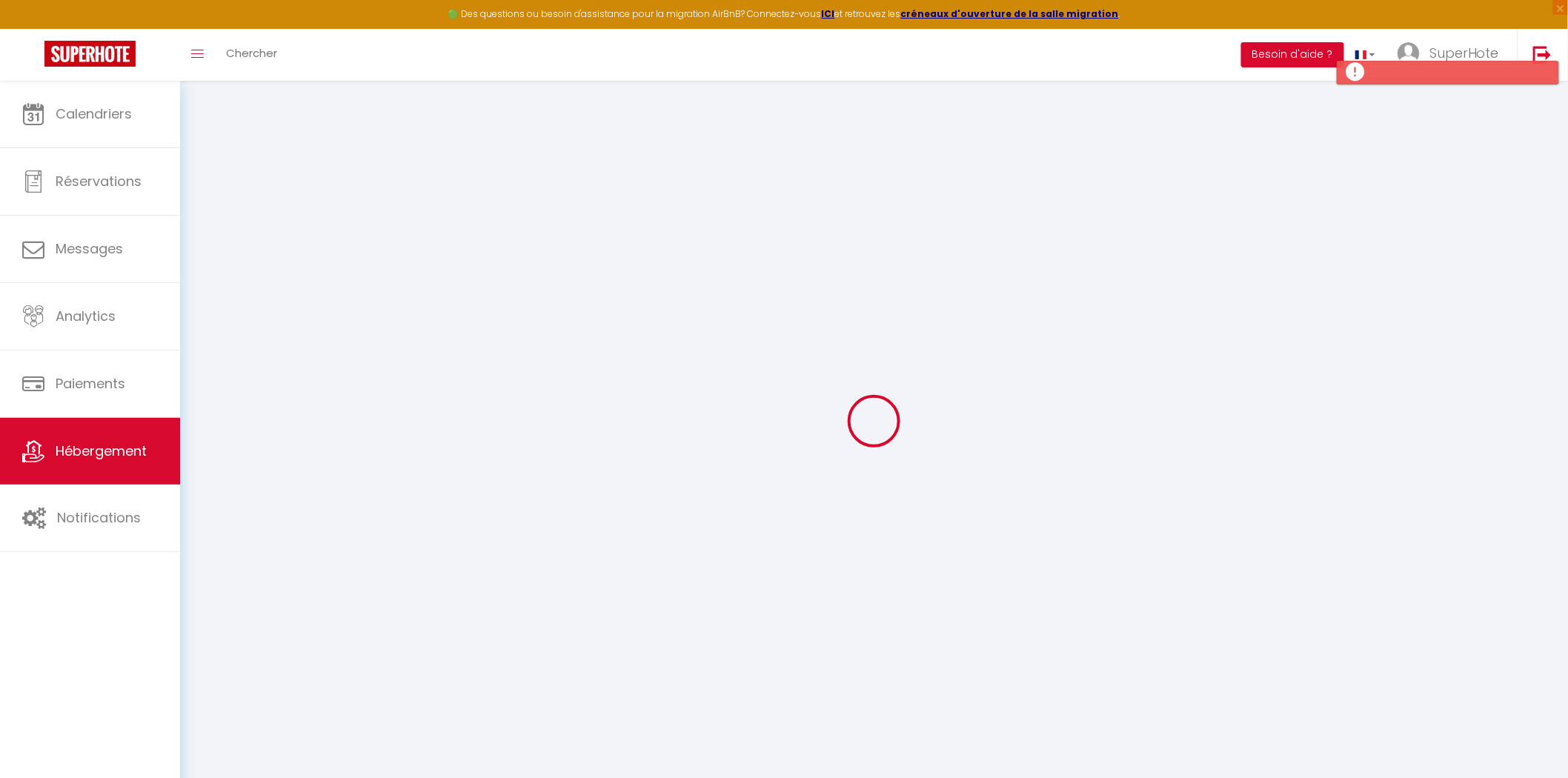
select select "30"
select select "120"
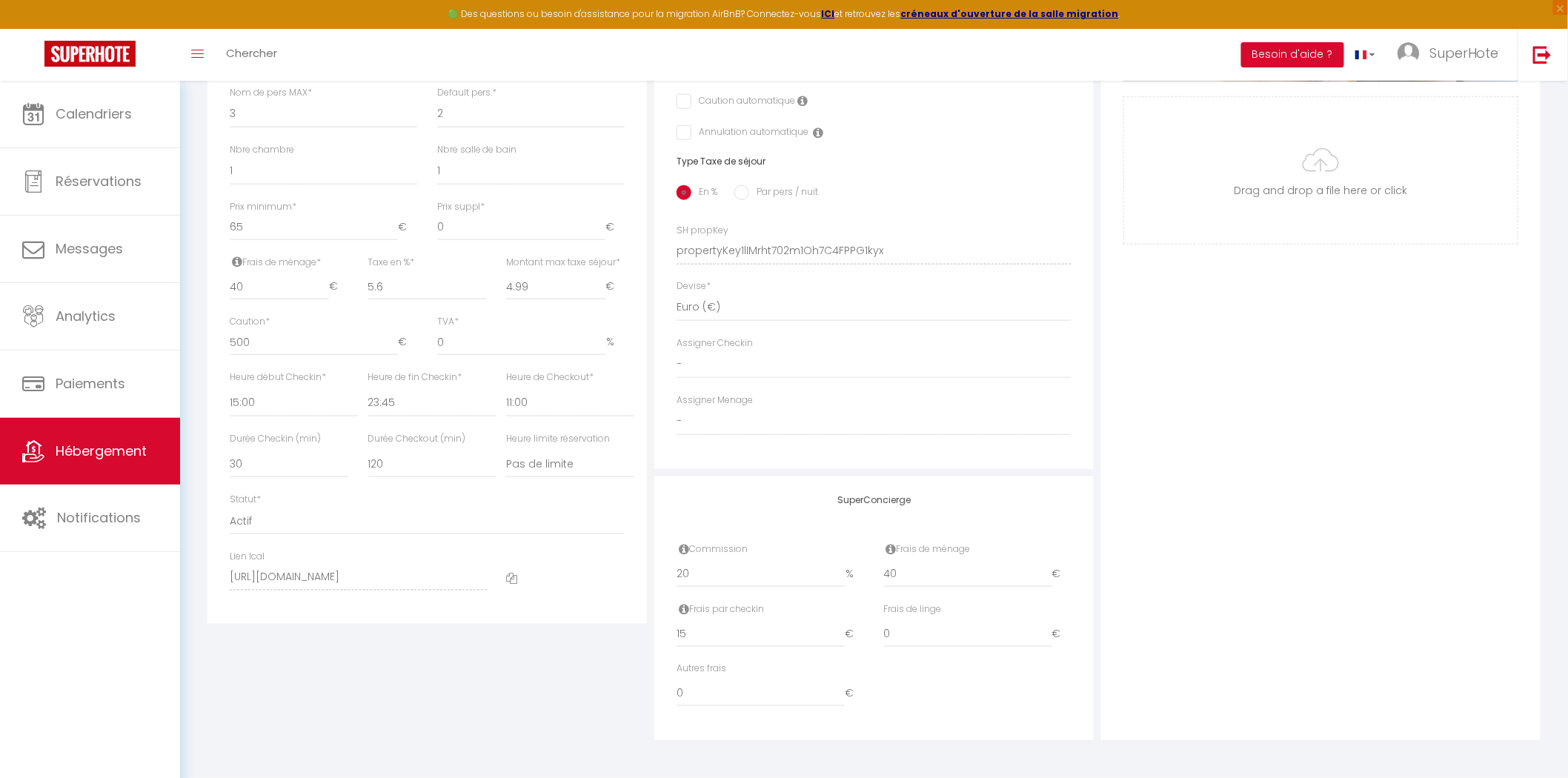
scroll to position [34, 0]
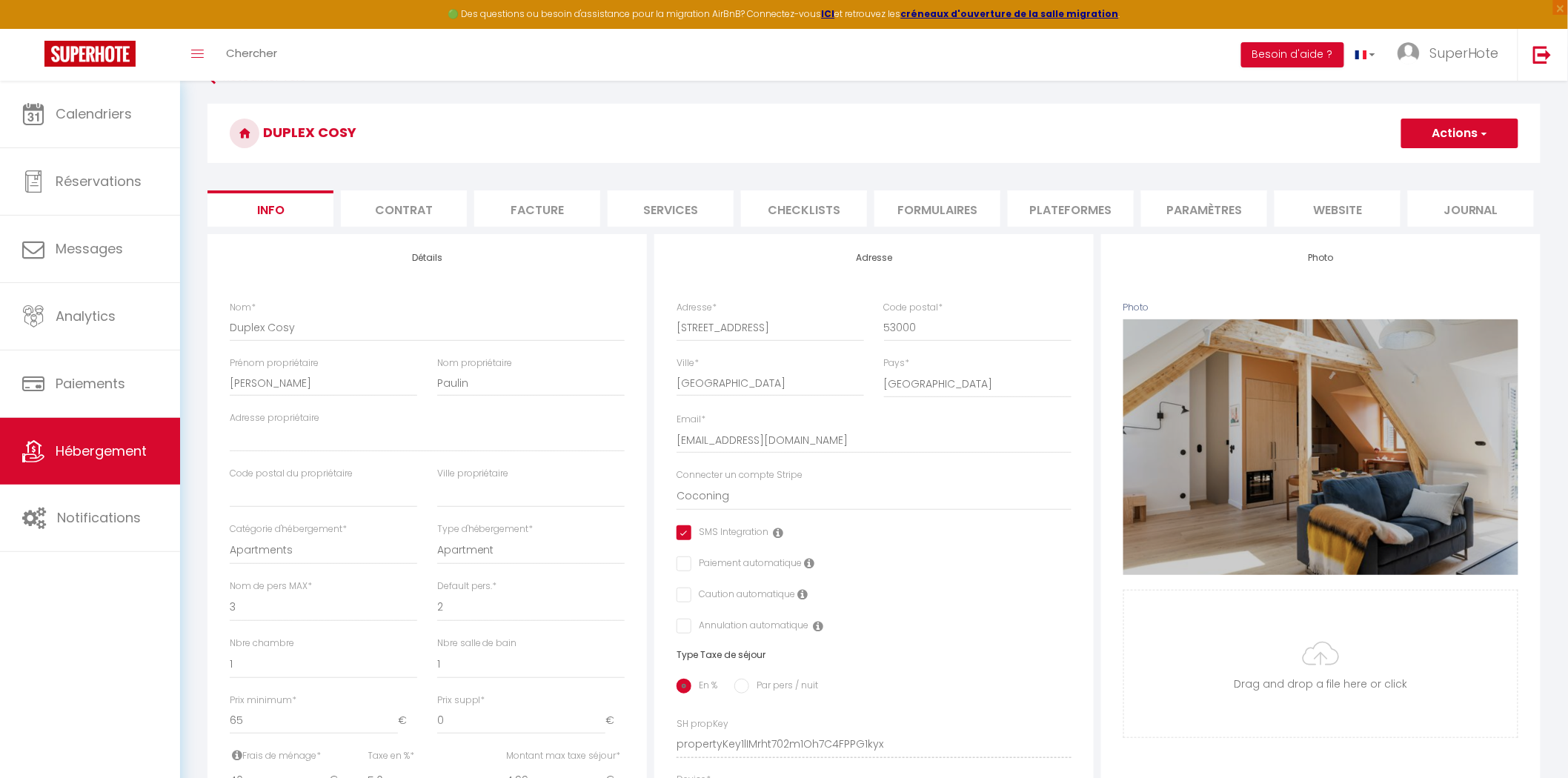
click at [1052, 208] on li "Plateformes" at bounding box center [1071, 209] width 126 height 36
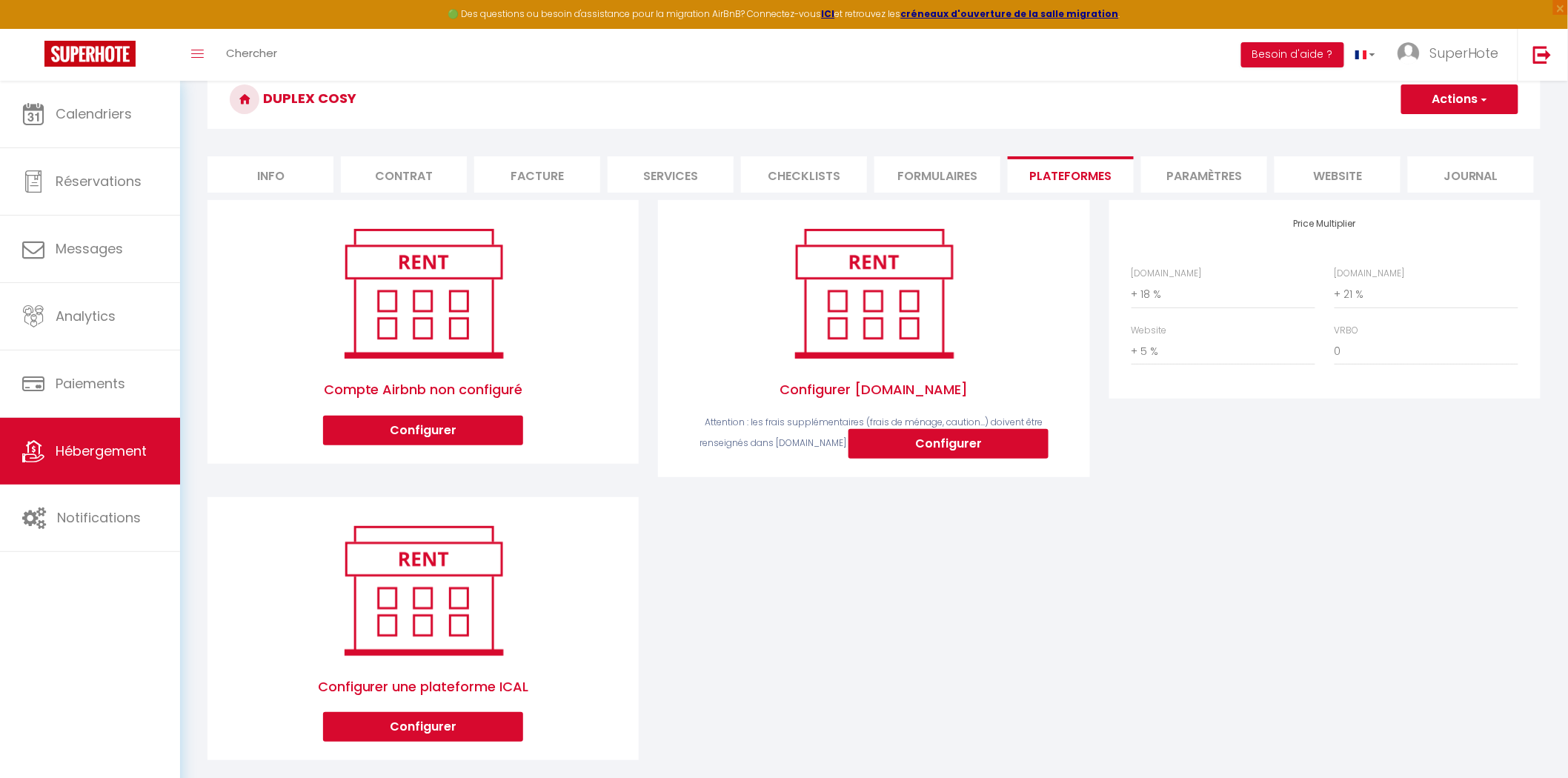
scroll to position [87, 0]
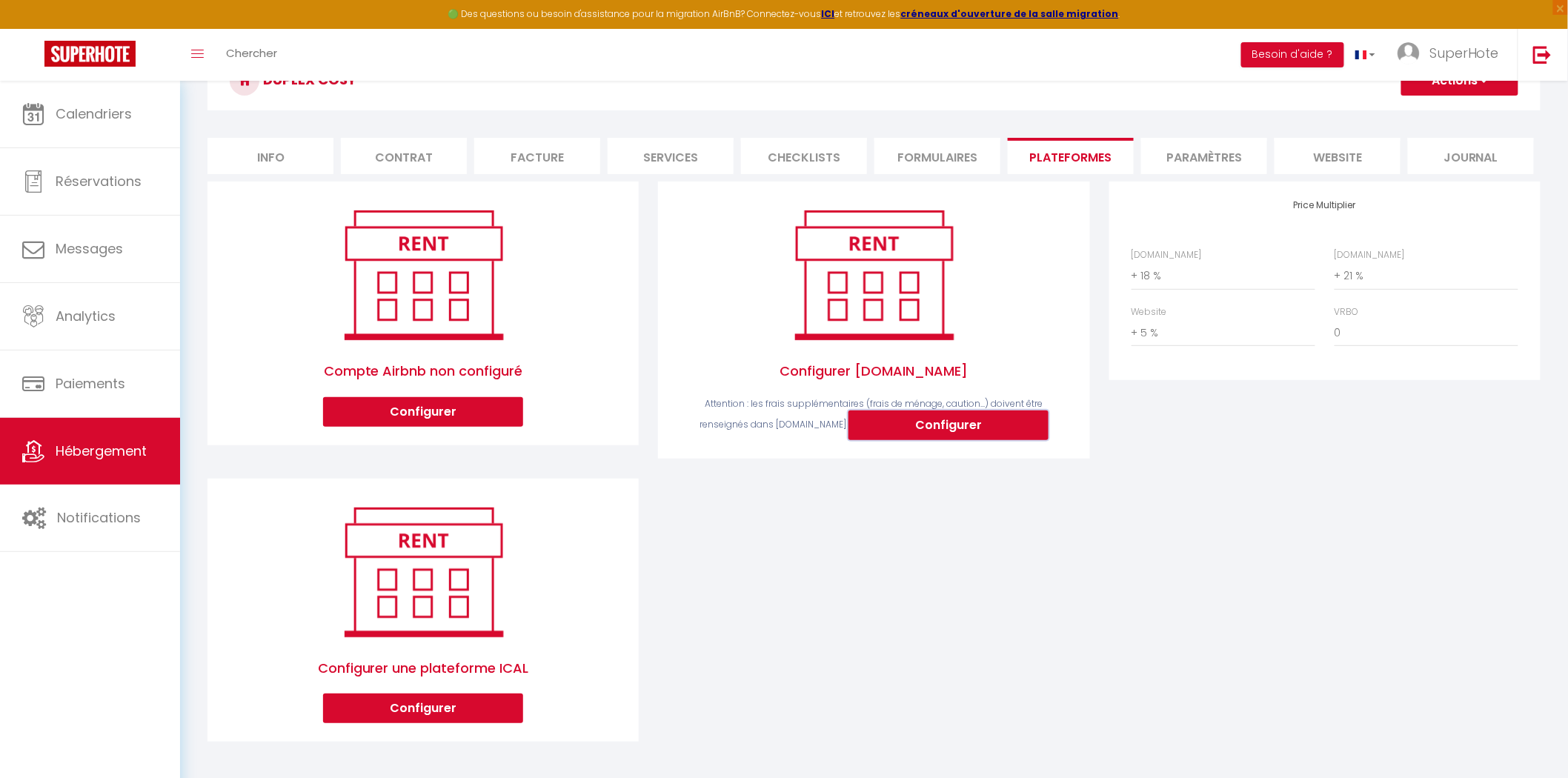
click at [976, 423] on button "Configurer" at bounding box center [948, 425] width 200 height 30
select select
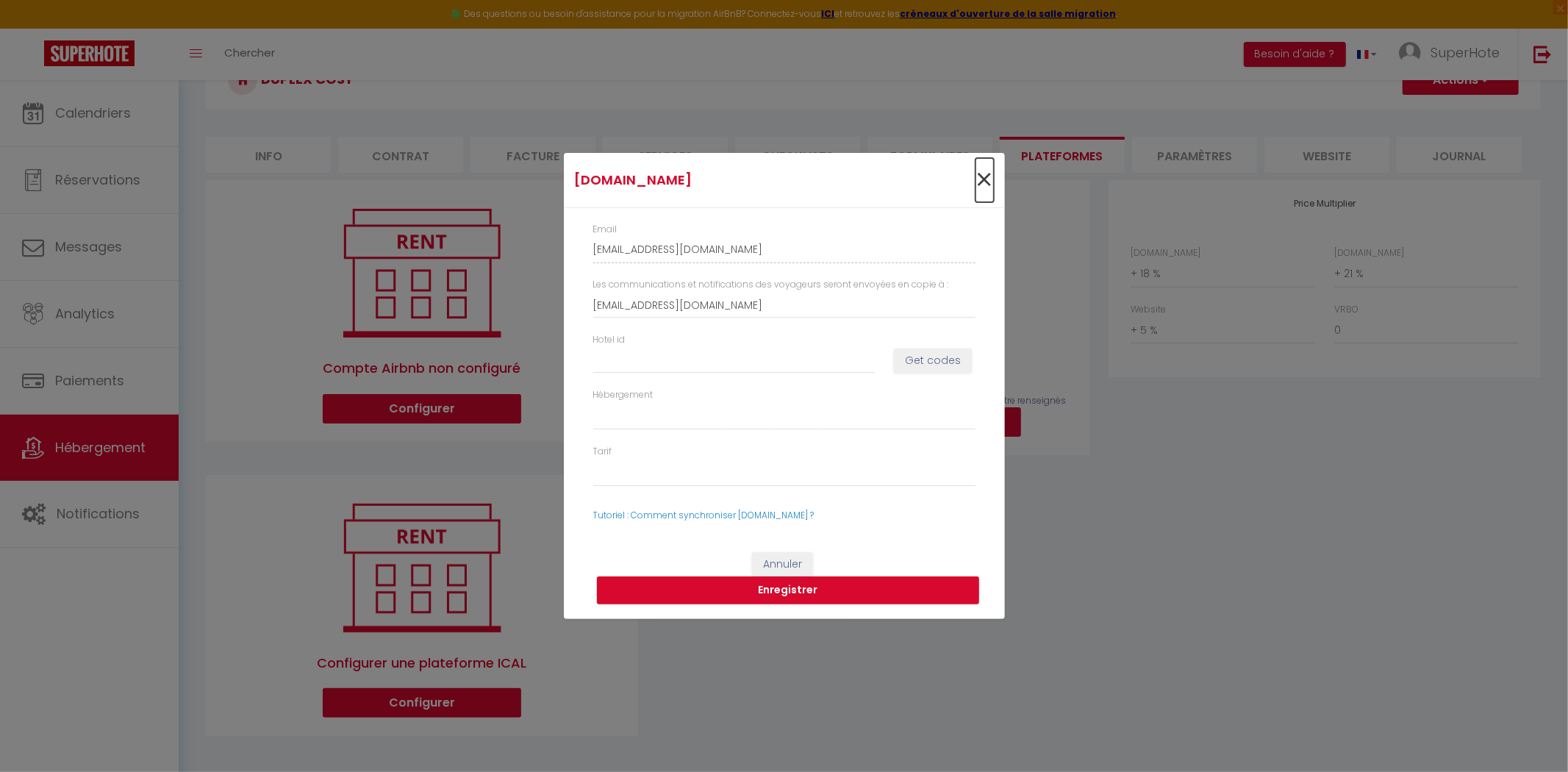
click at [976, 180] on span "×" at bounding box center [985, 181] width 19 height 44
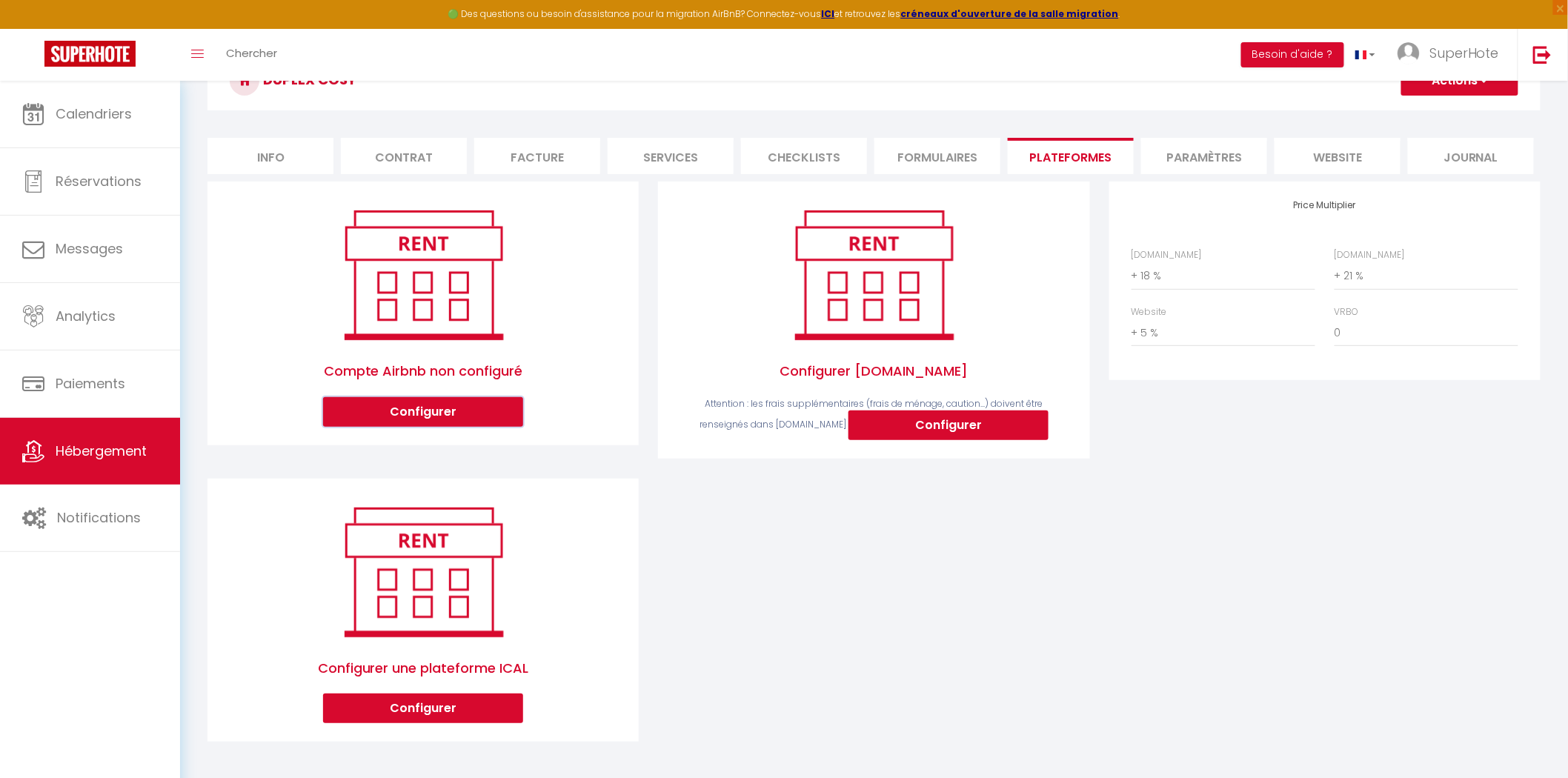
click at [438, 416] on button "Configurer" at bounding box center [422, 412] width 200 height 30
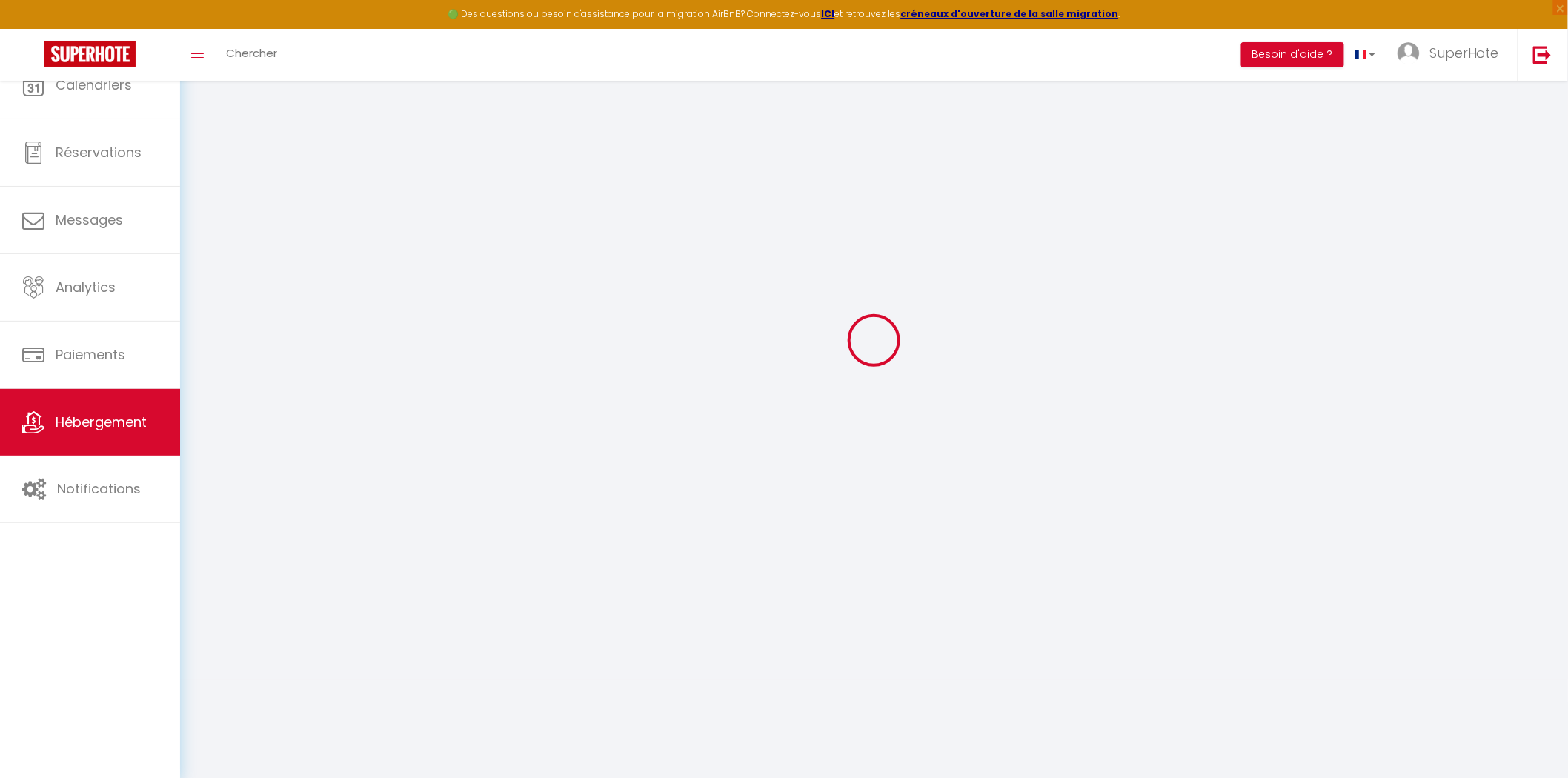
scroll to position [80, 0]
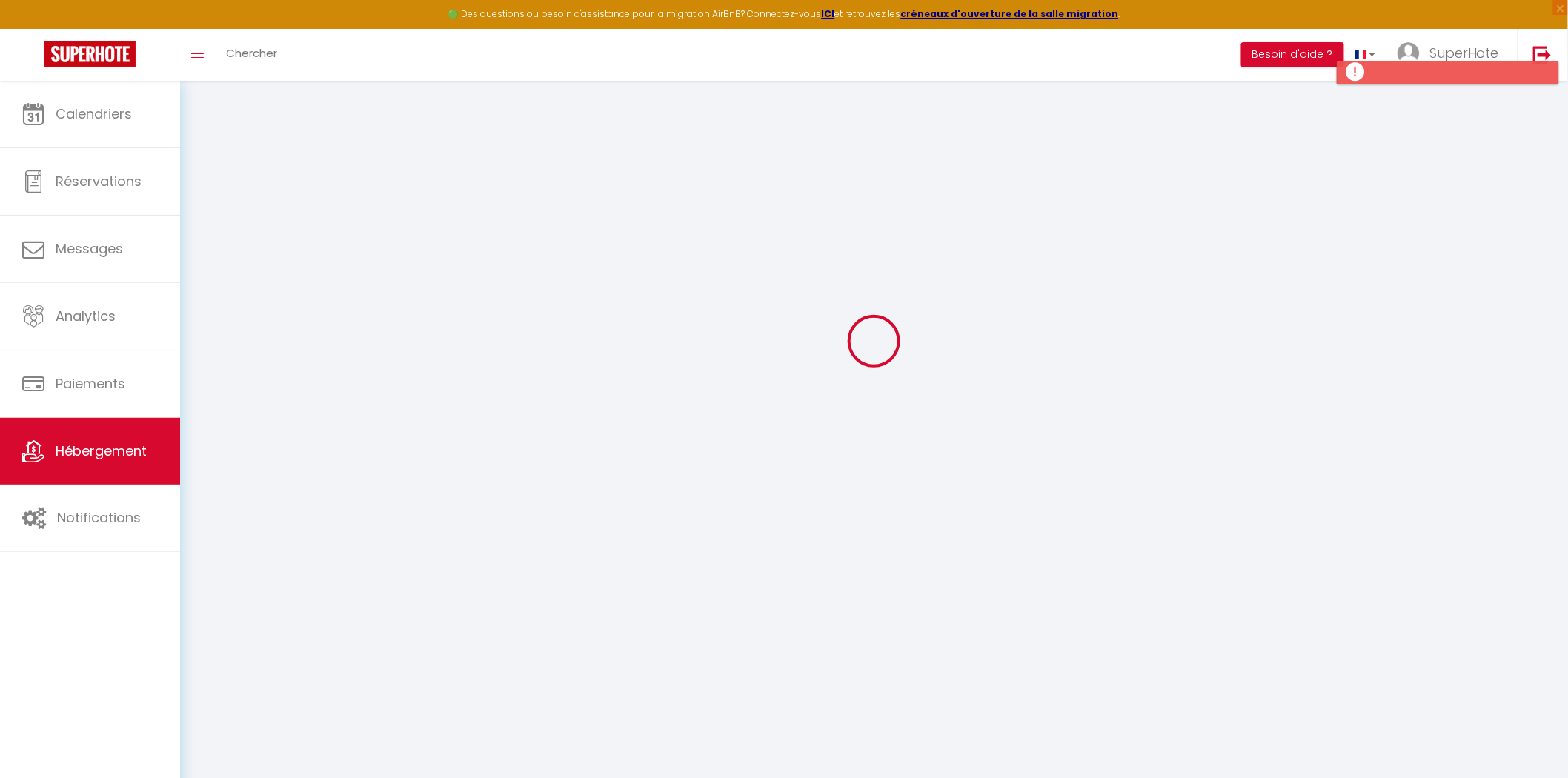
select select "+ 18 %"
select select "+ 21 %"
select select "+ 5 %"
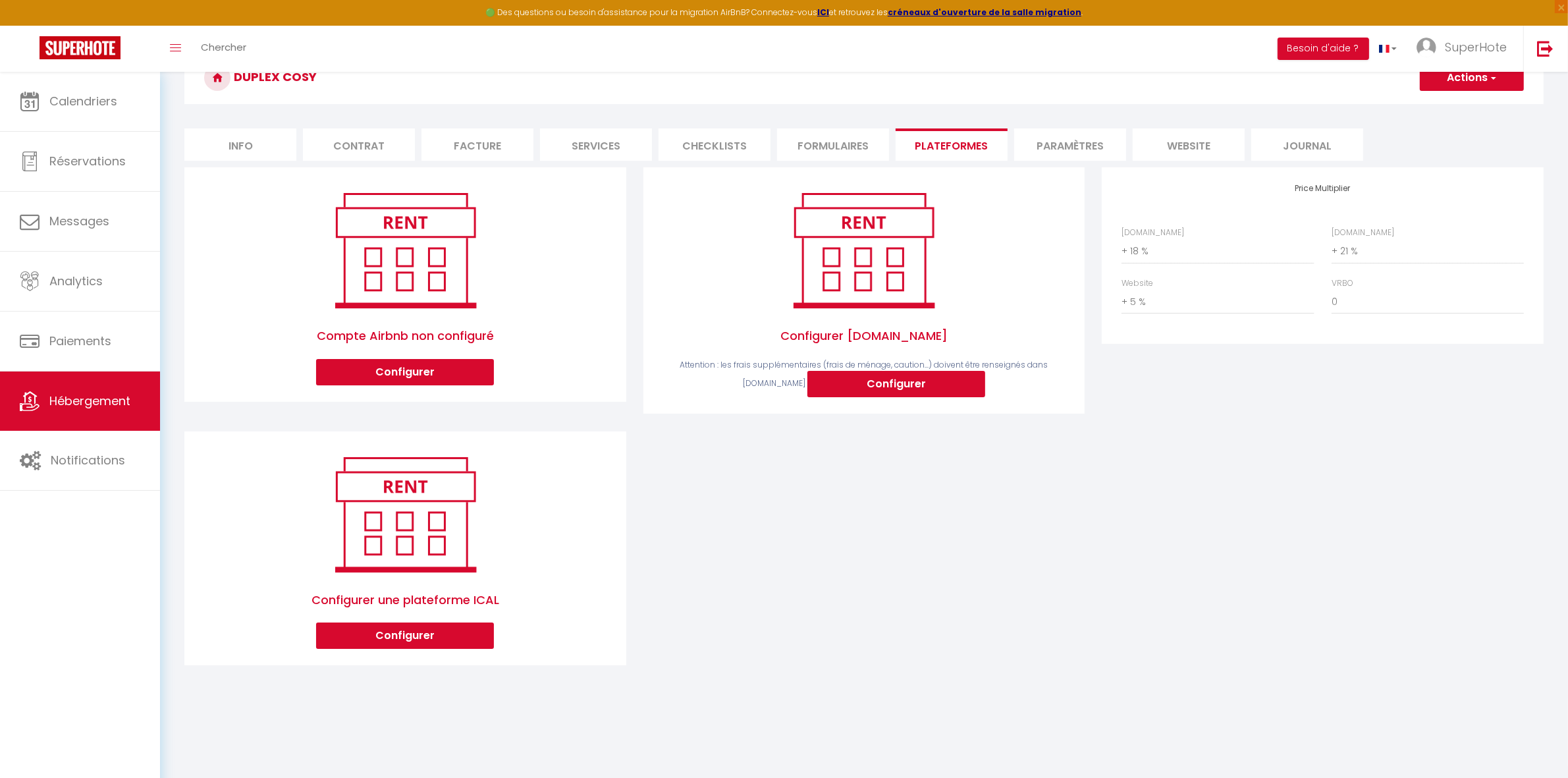
scroll to position [0, 0]
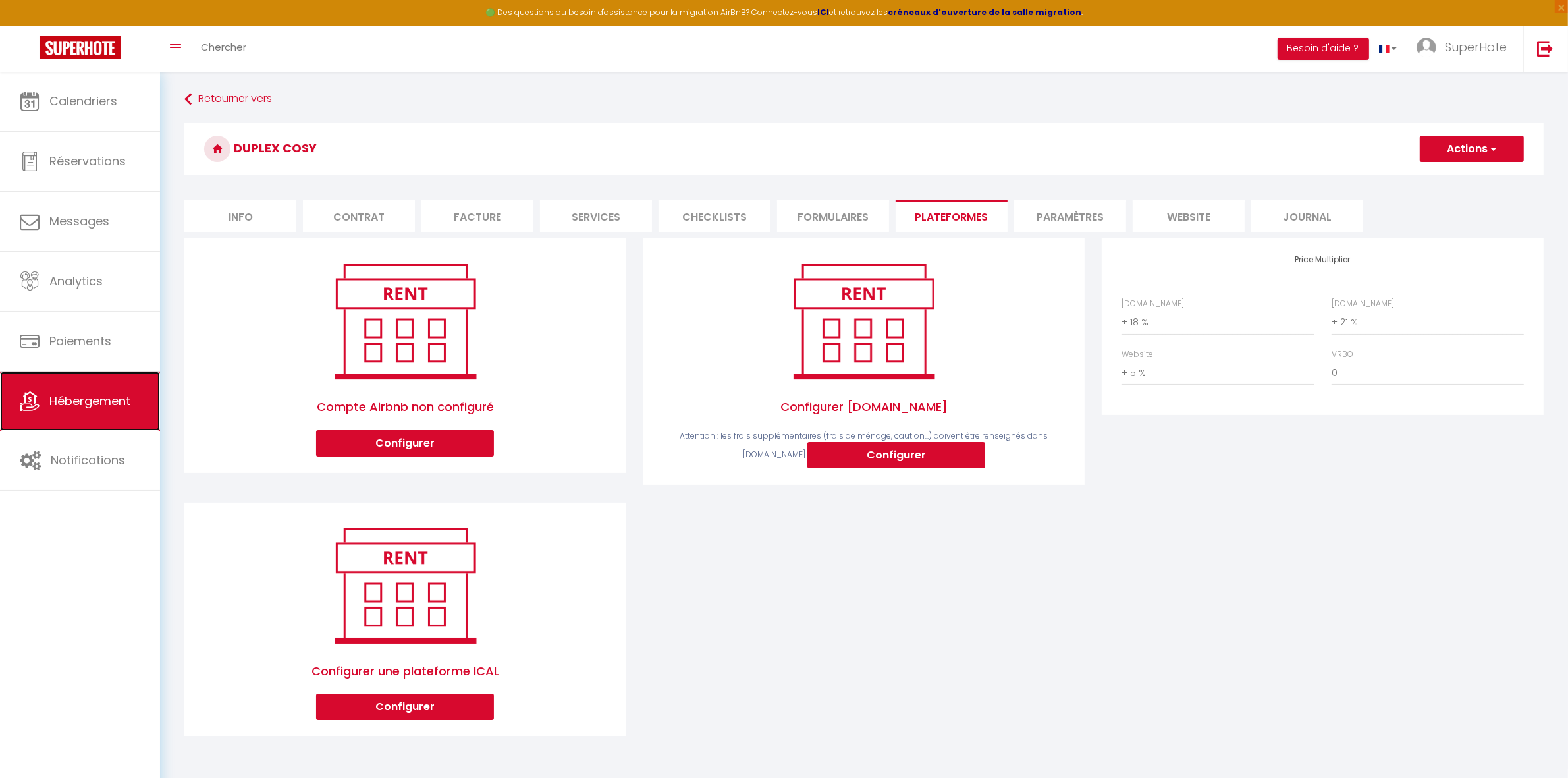
click at [92, 402] on span "Hébergement" at bounding box center [90, 401] width 81 height 17
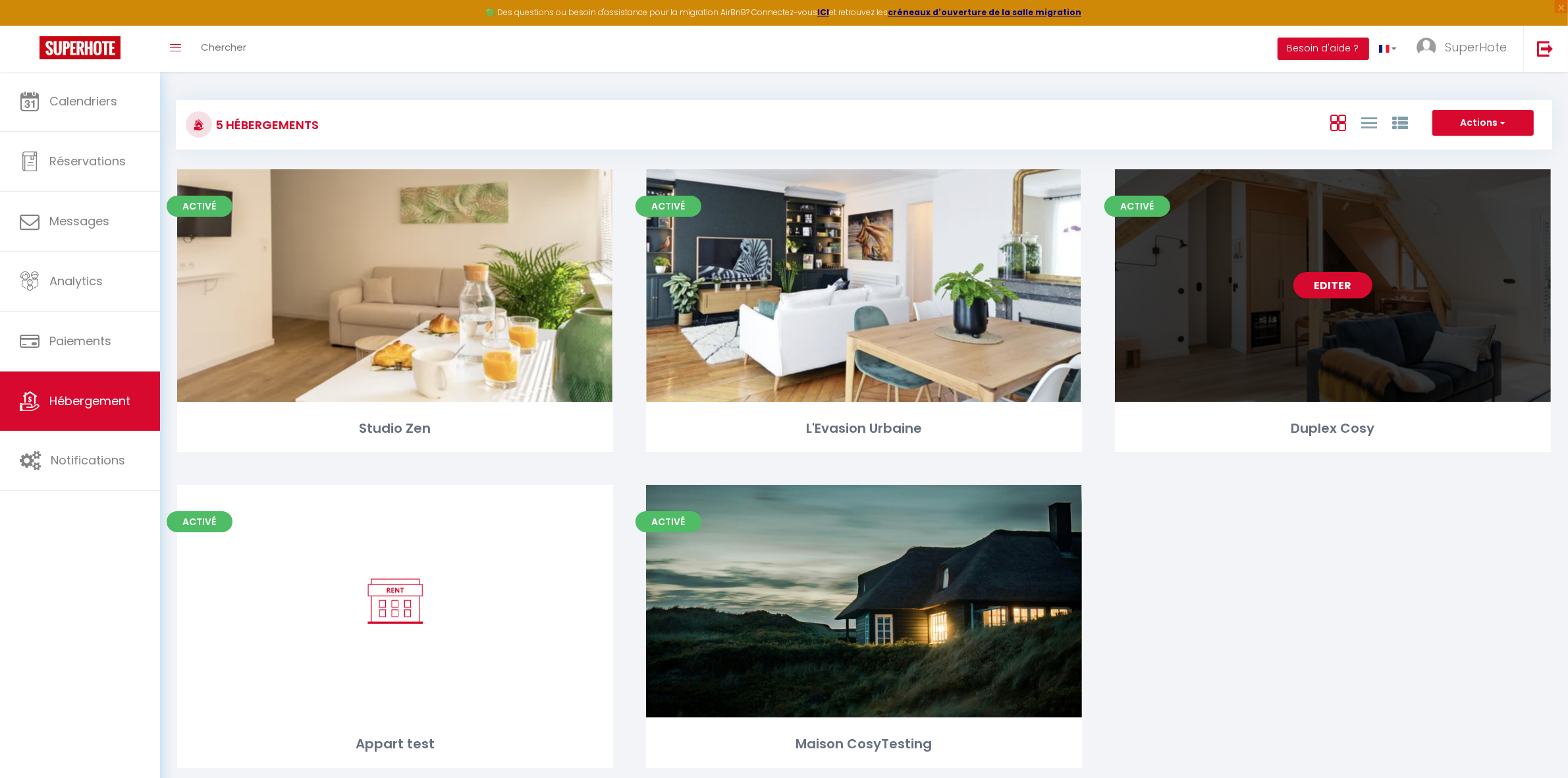
click at [1393, 425] on div "Duplex Cosy" at bounding box center [1332, 428] width 436 height 21
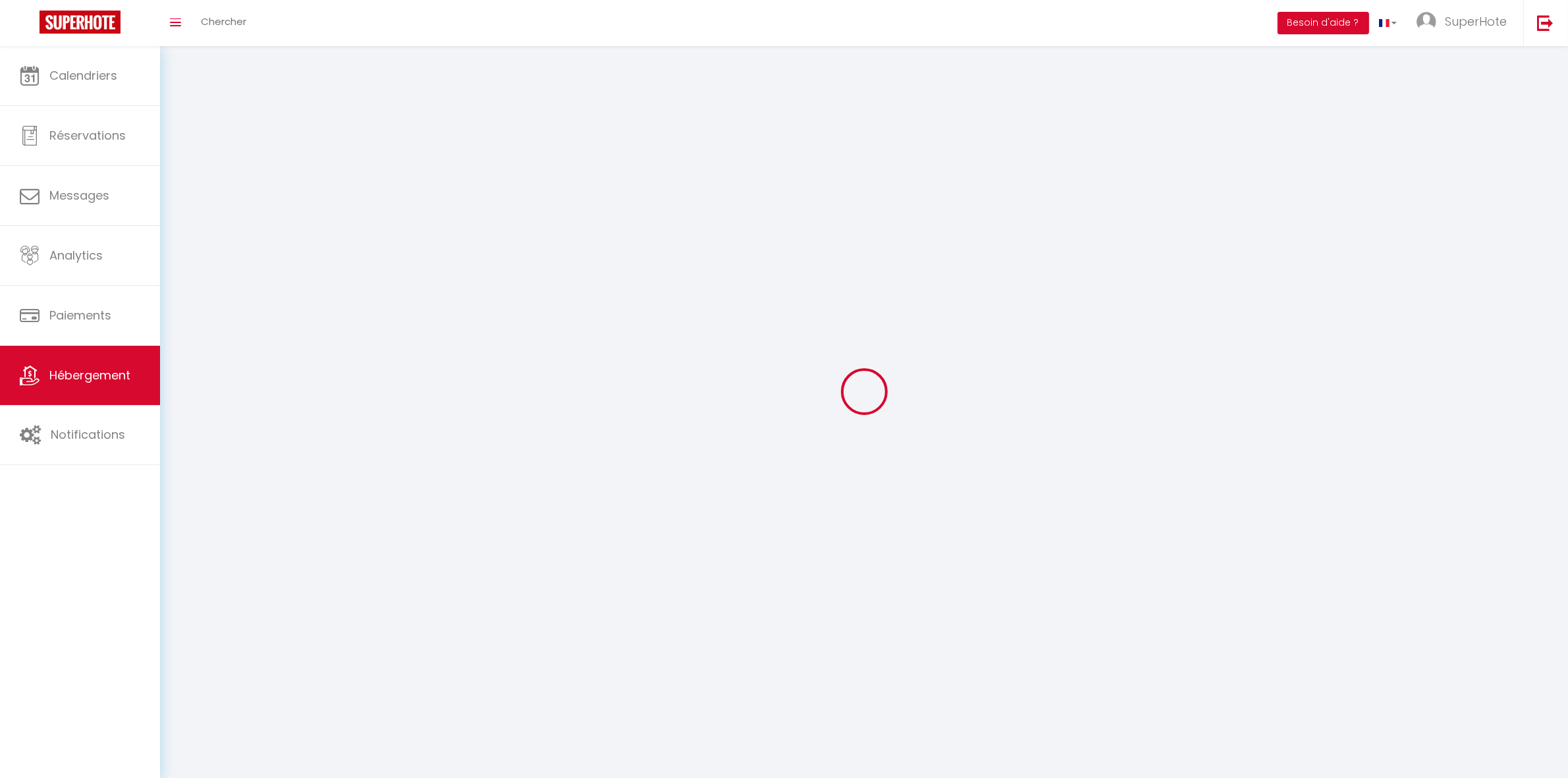
select select "1"
select select
select select "28"
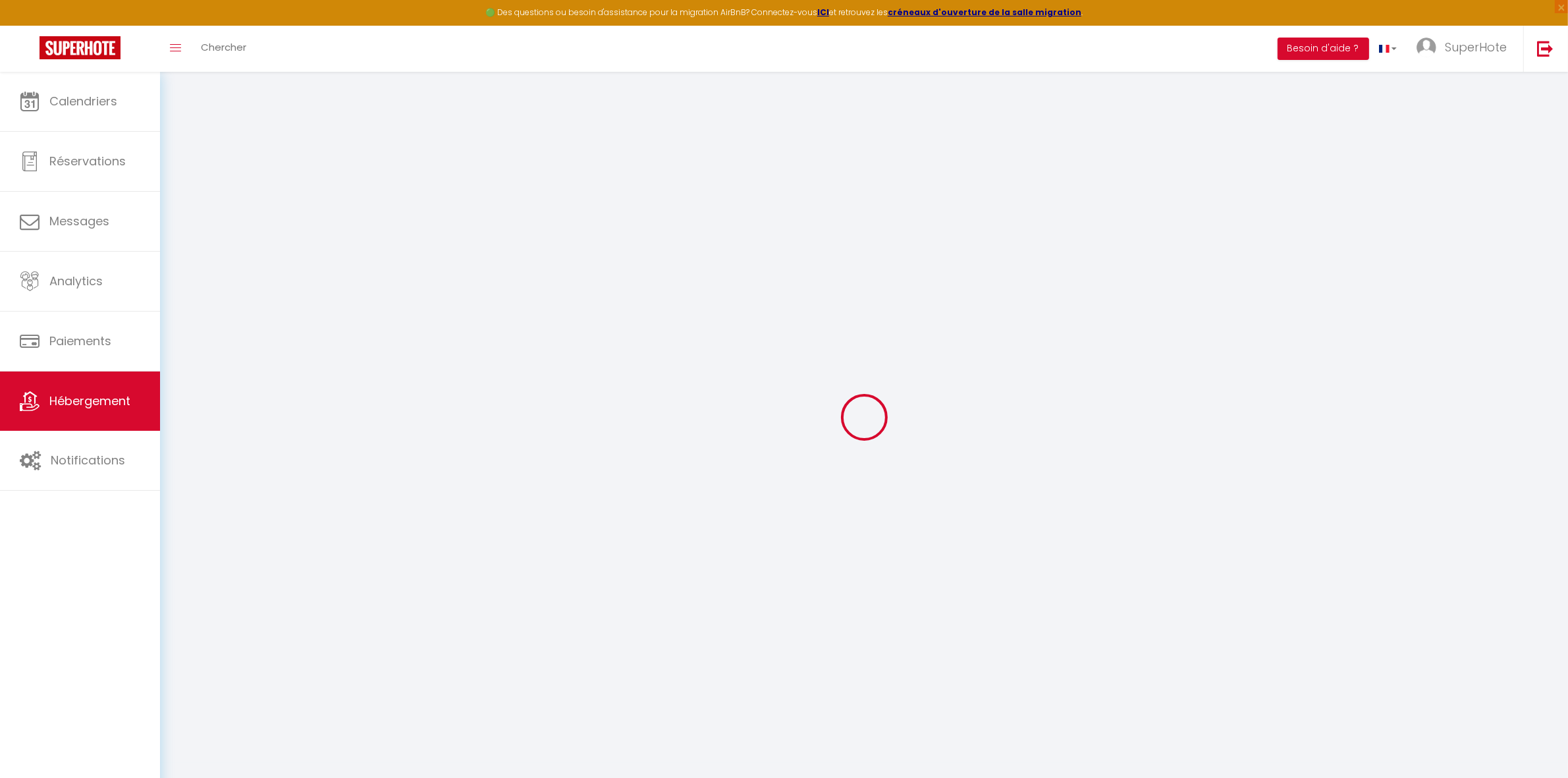
select select
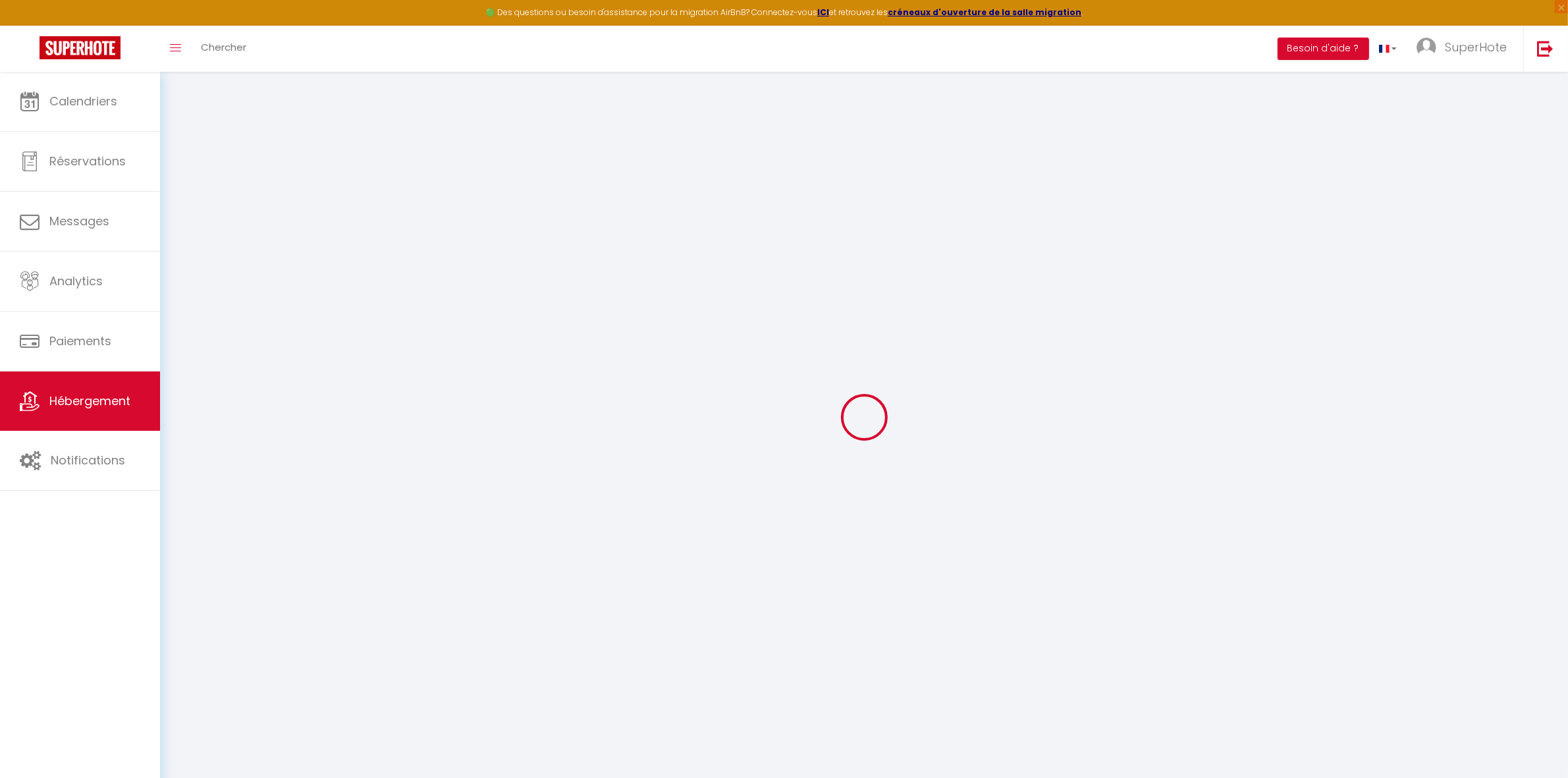
select select
checkbox input "false"
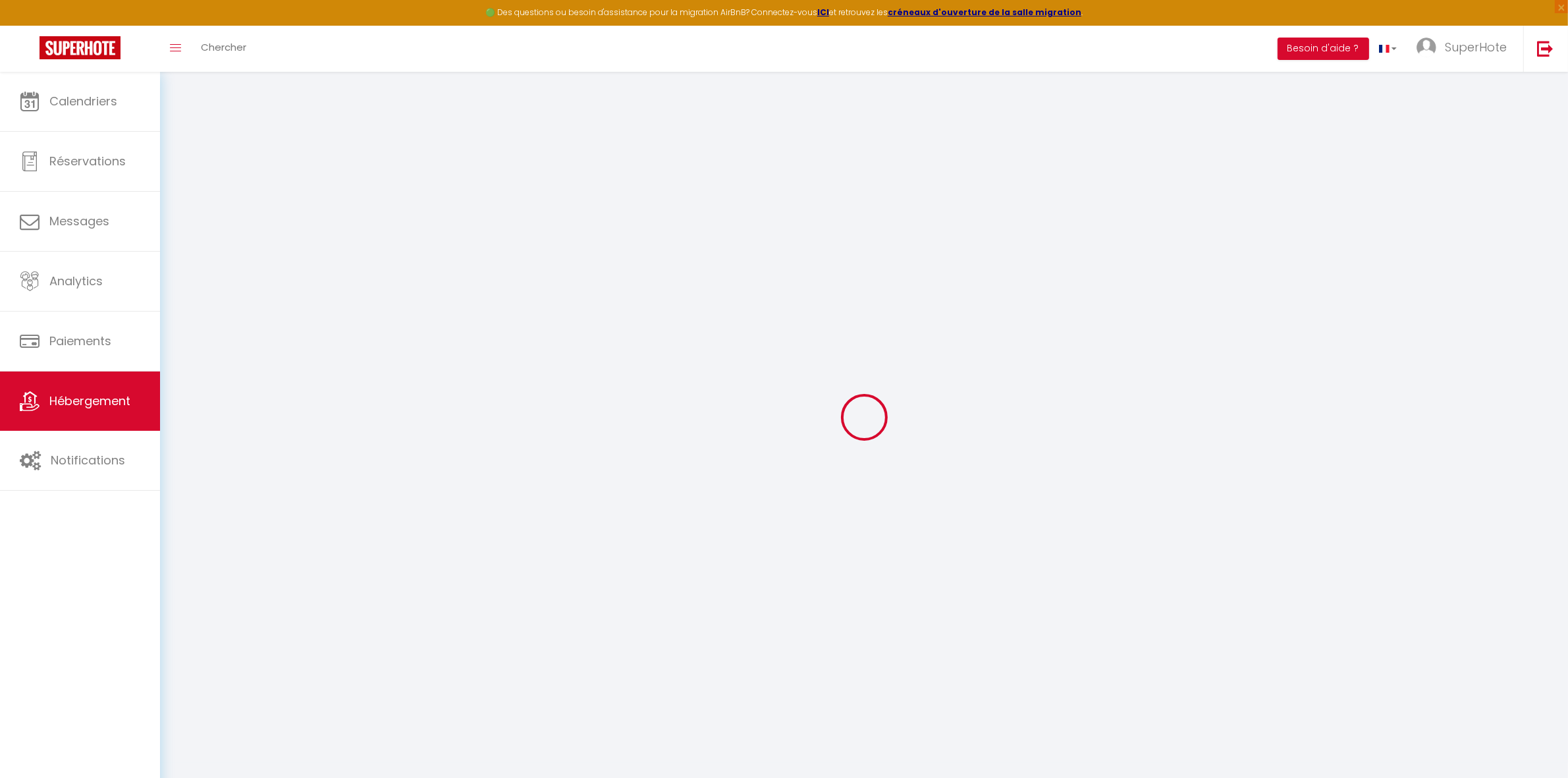
select select
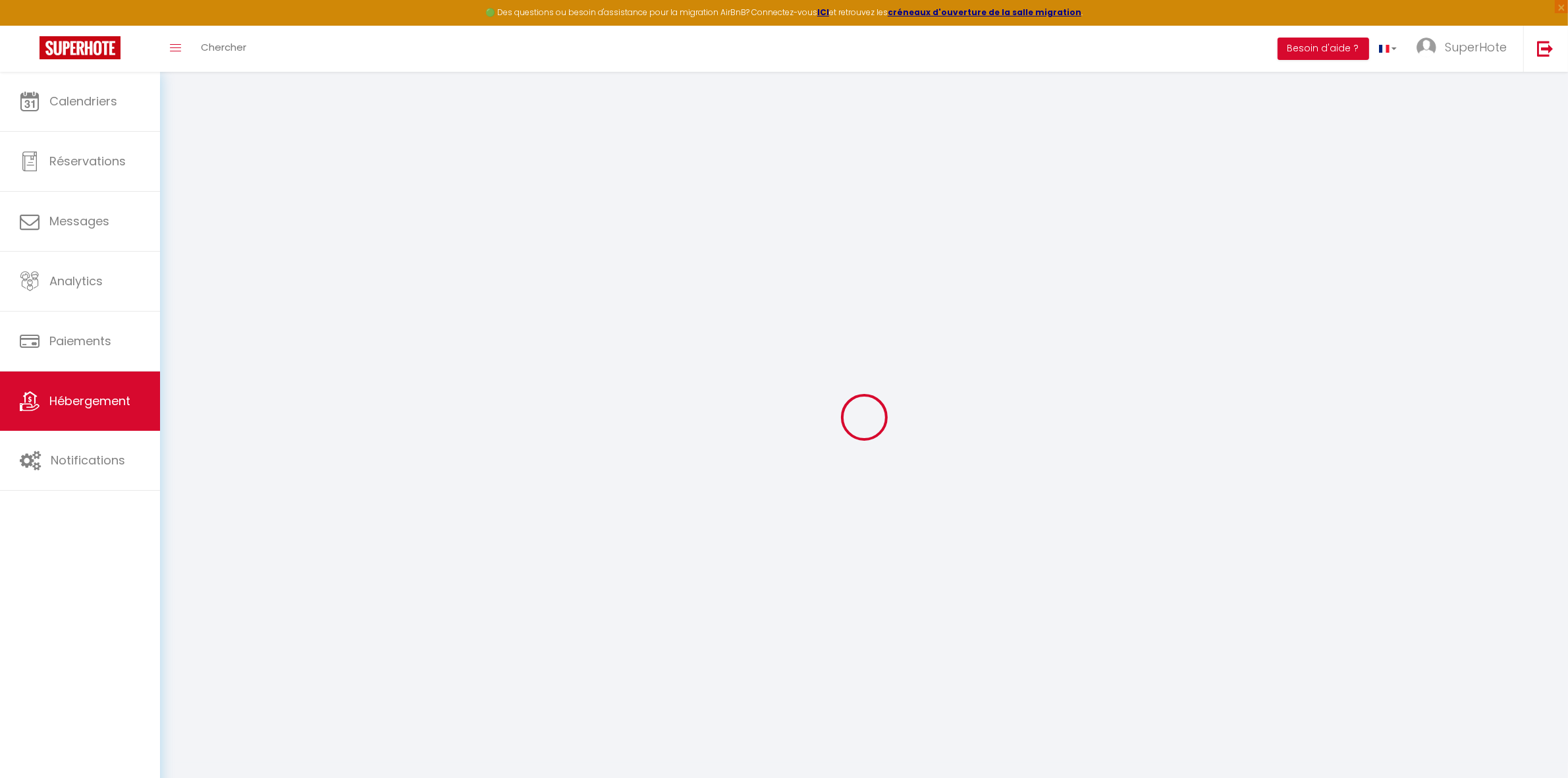
select select
checkbox input "false"
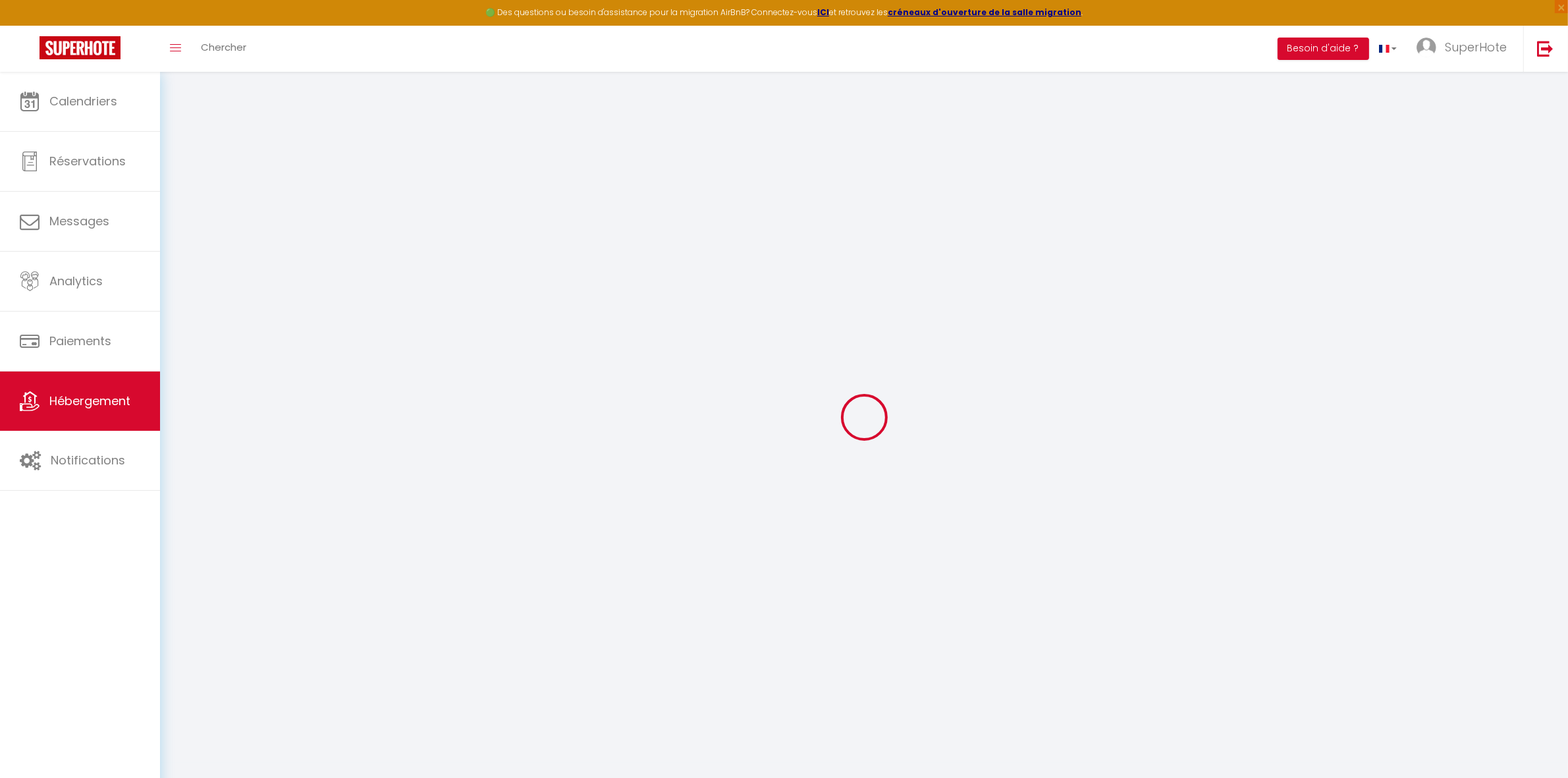
checkbox input "false"
select select
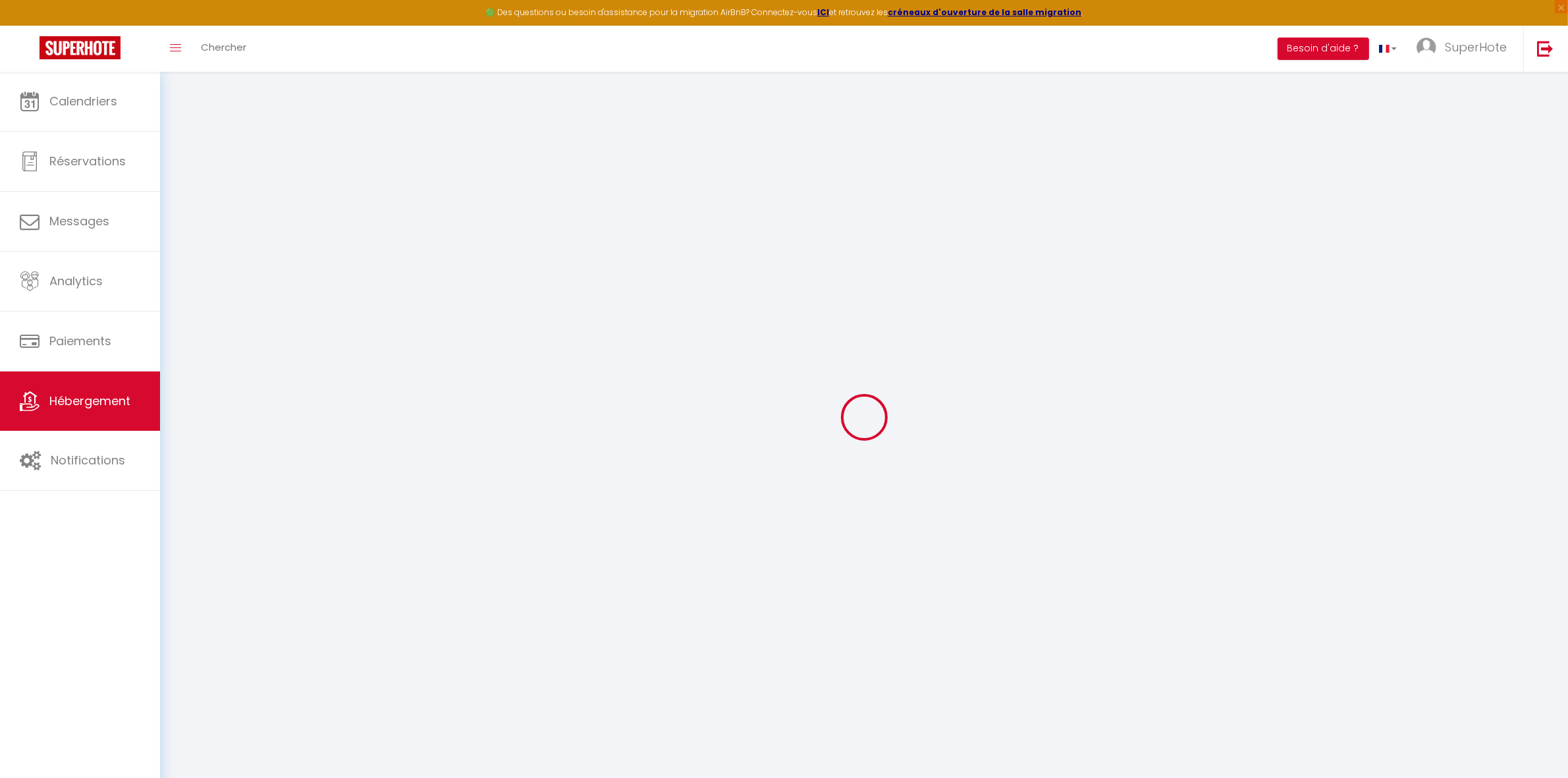
select select
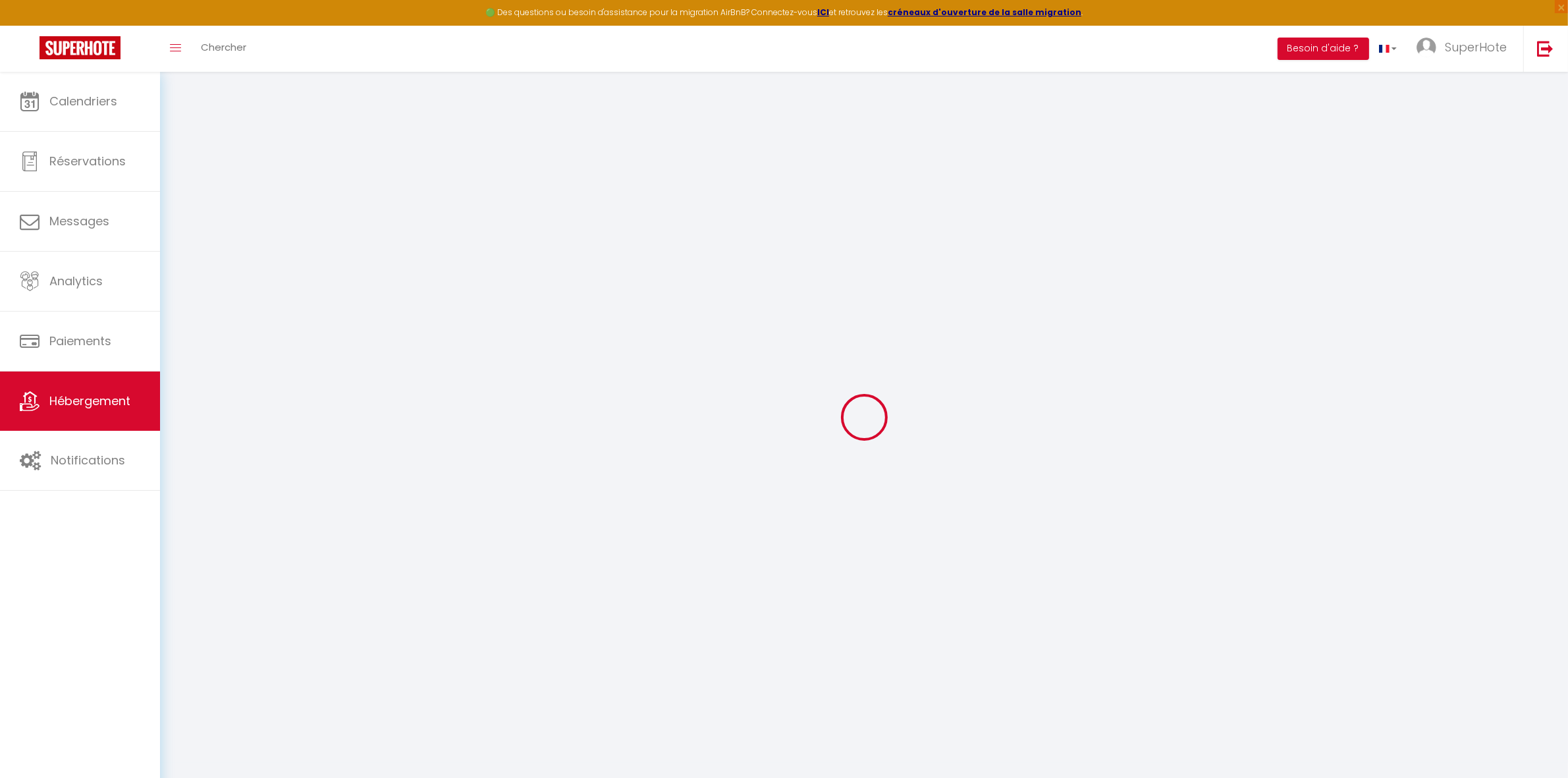
checkbox input "false"
select select
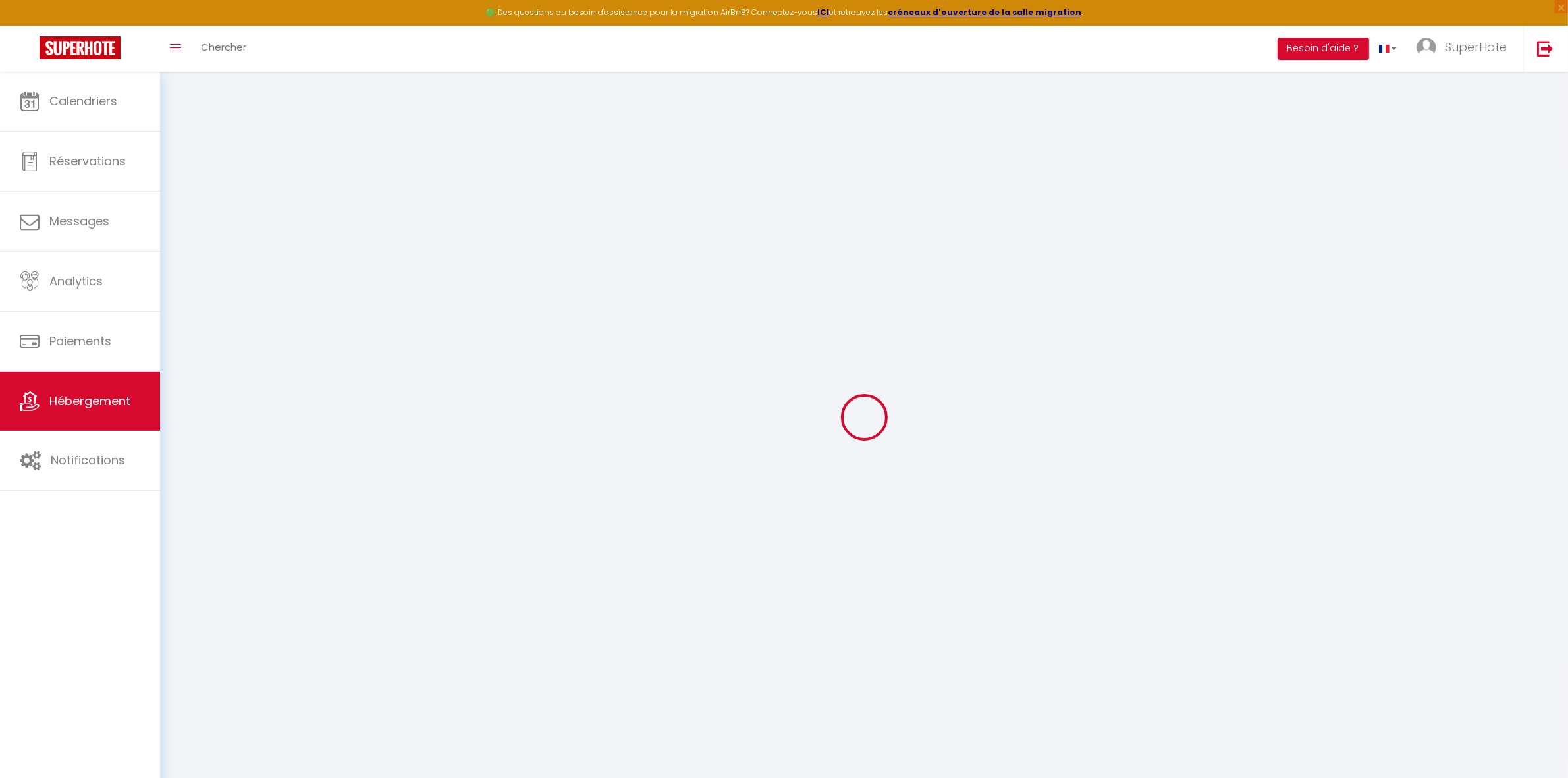
select select
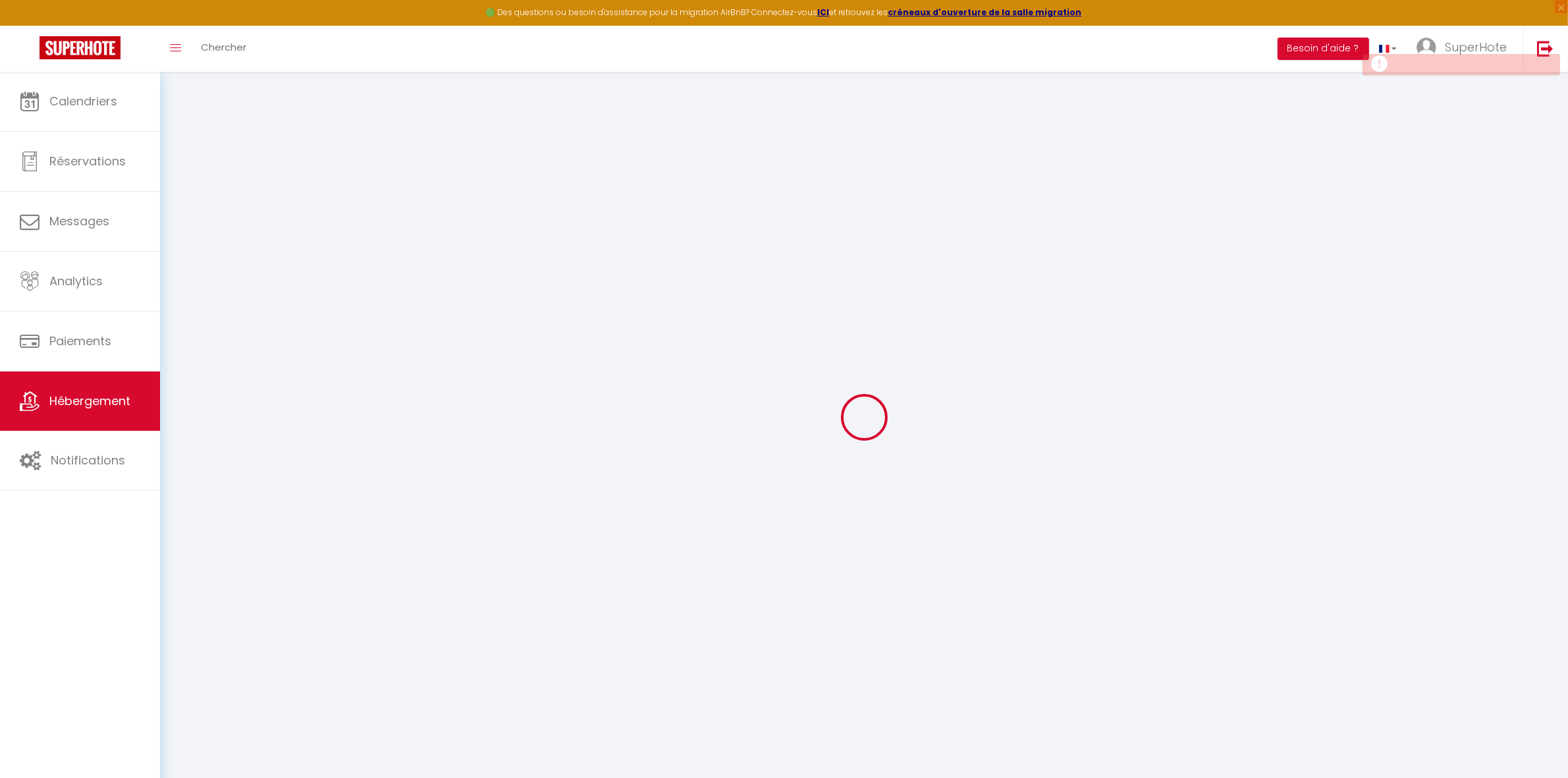
select select
checkbox input "false"
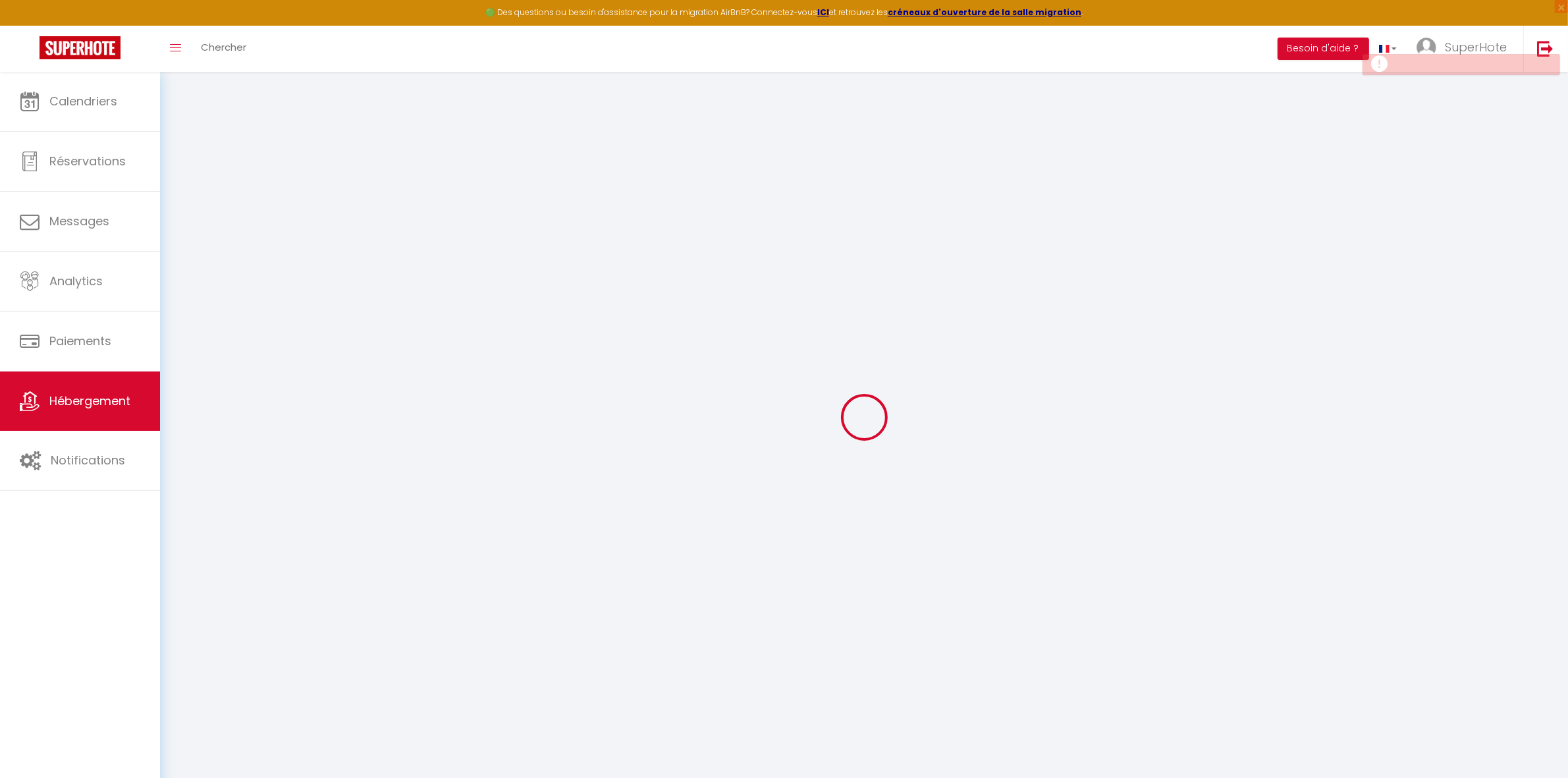
checkbox input "false"
select select
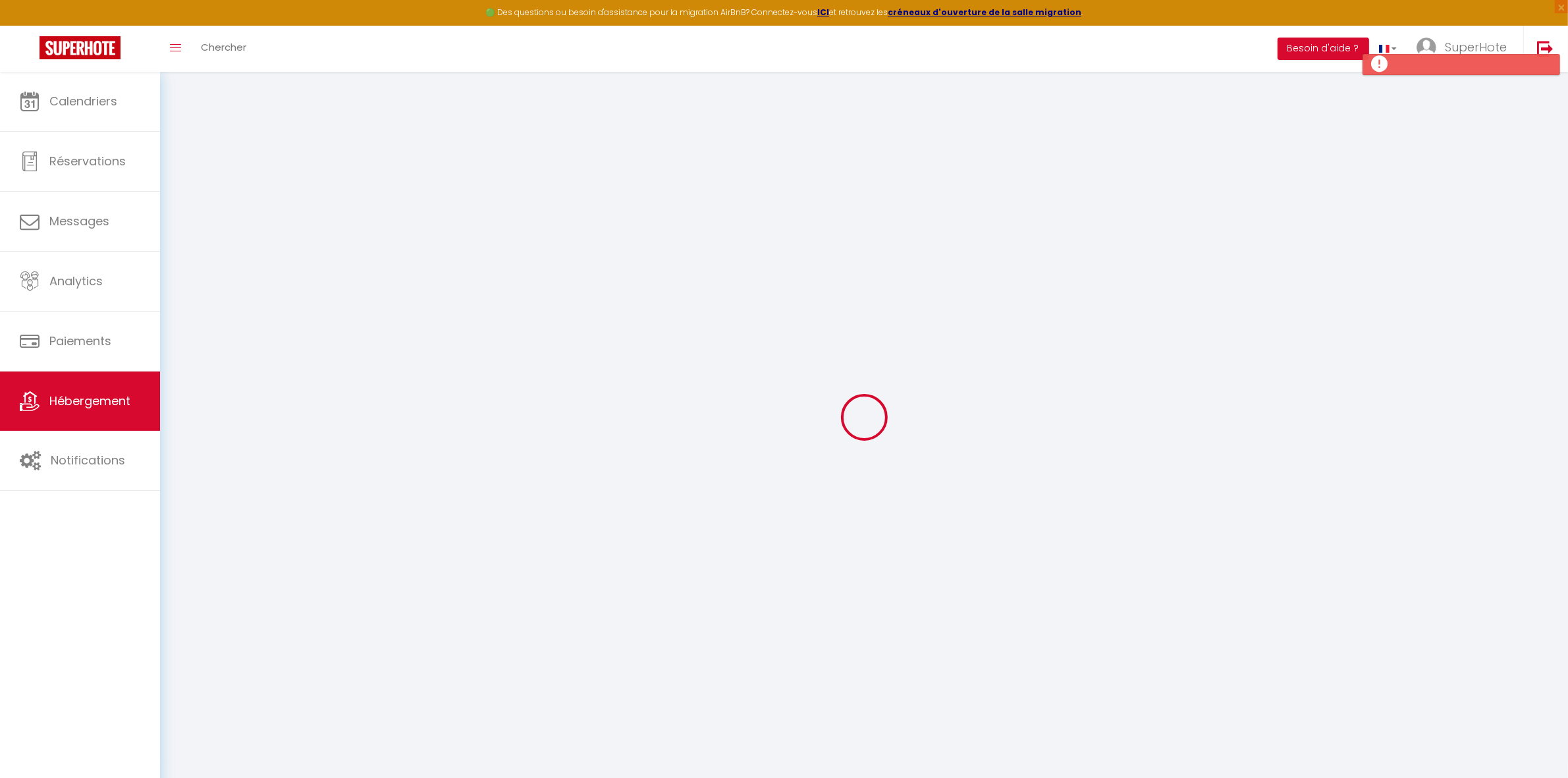
select select
checkbox input "false"
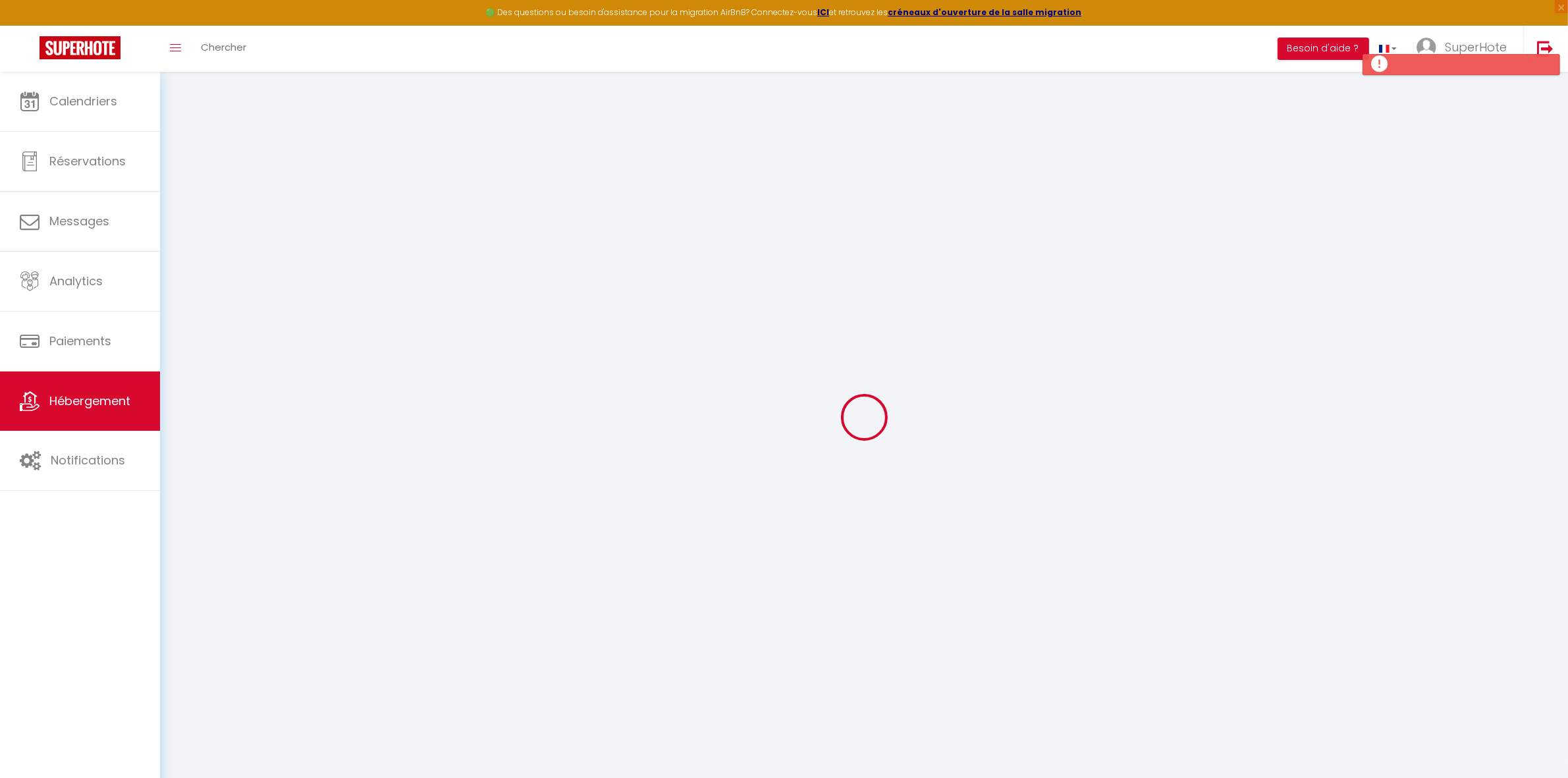
checkbox input "false"
select select
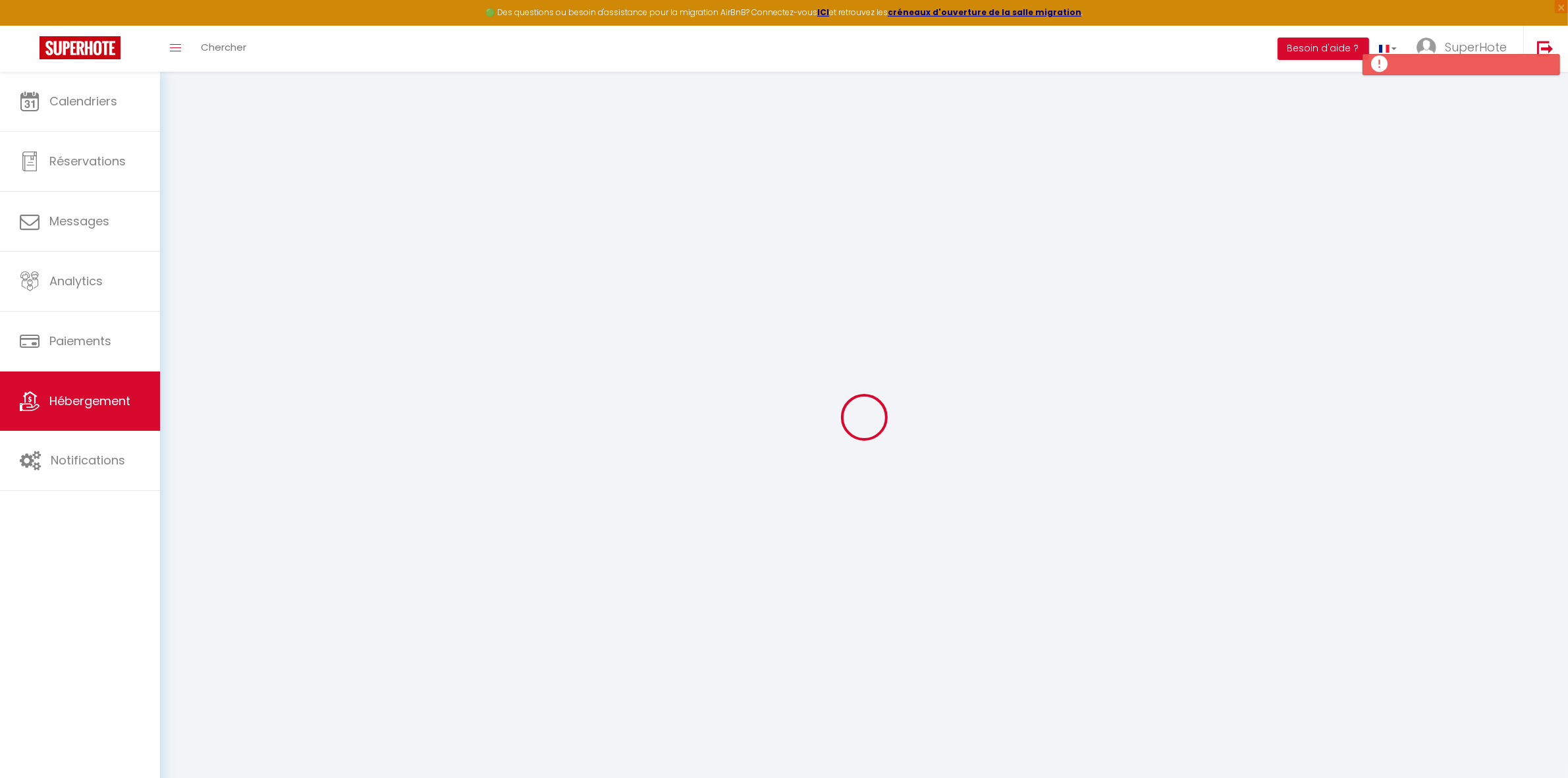
type input "Duplex Cosy"
type input "[PERSON_NAME]"
type input "Paulin"
type input "65"
type input "40"
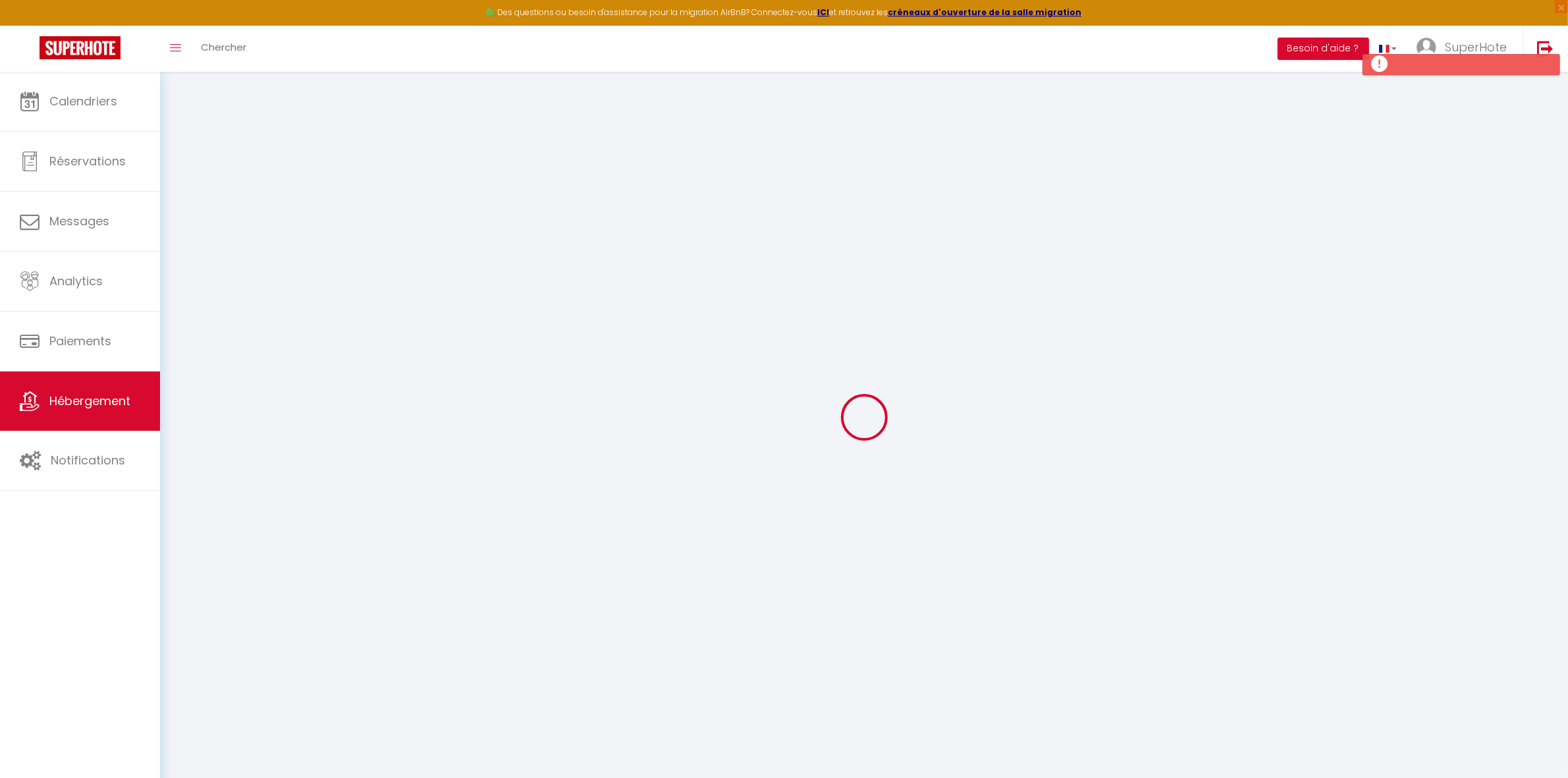
type input "5.6"
type input "4.99"
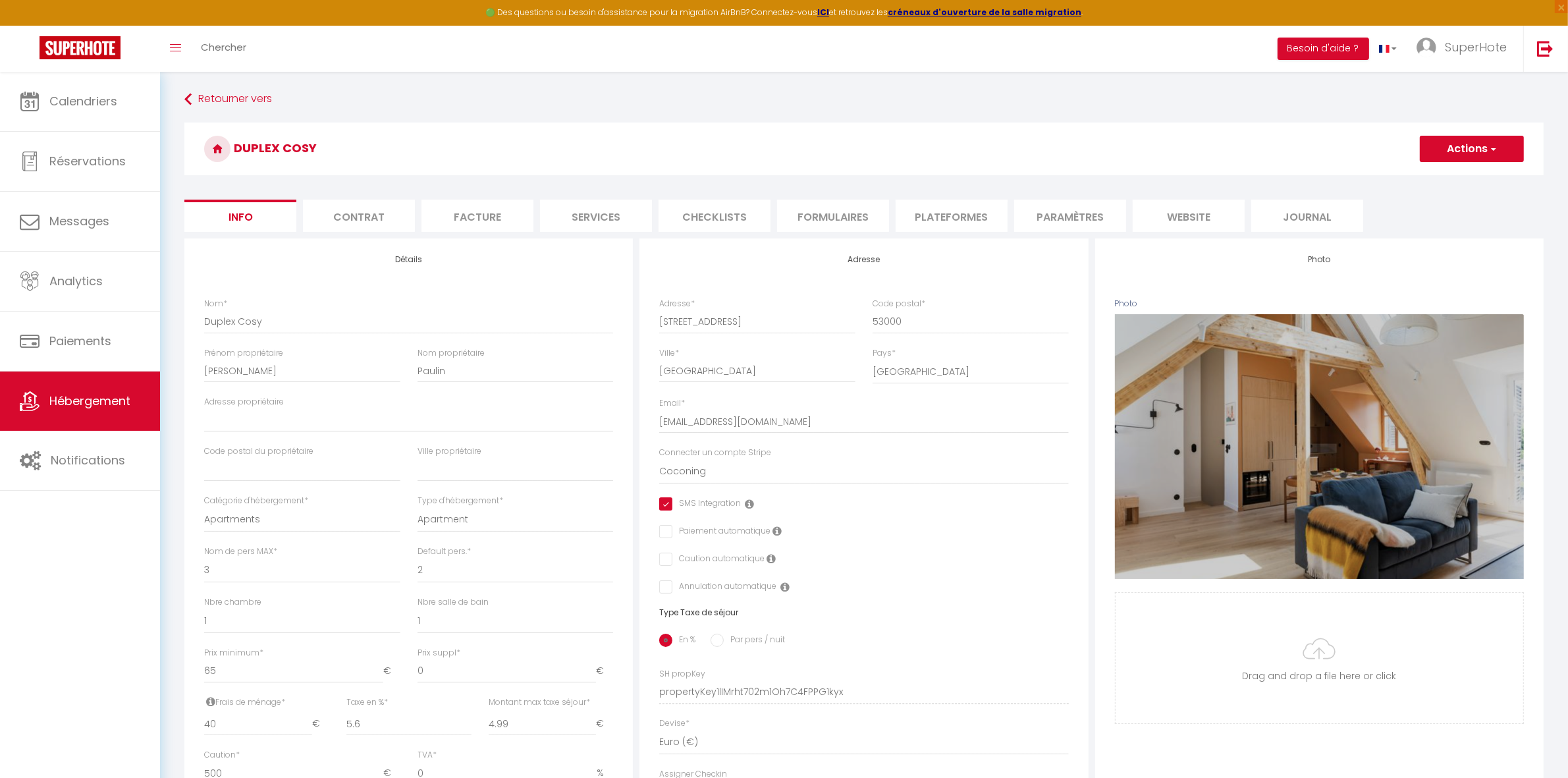
click at [949, 211] on li "Plateformes" at bounding box center [951, 215] width 112 height 32
